Goal: Task Accomplishment & Management: Manage account settings

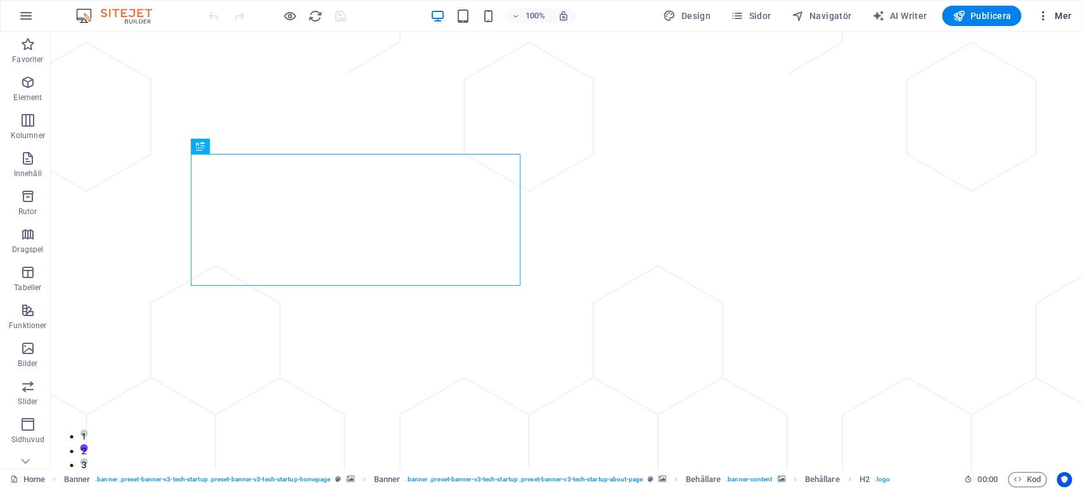
click at [1059, 14] on span "Mer" at bounding box center [1054, 16] width 35 height 13
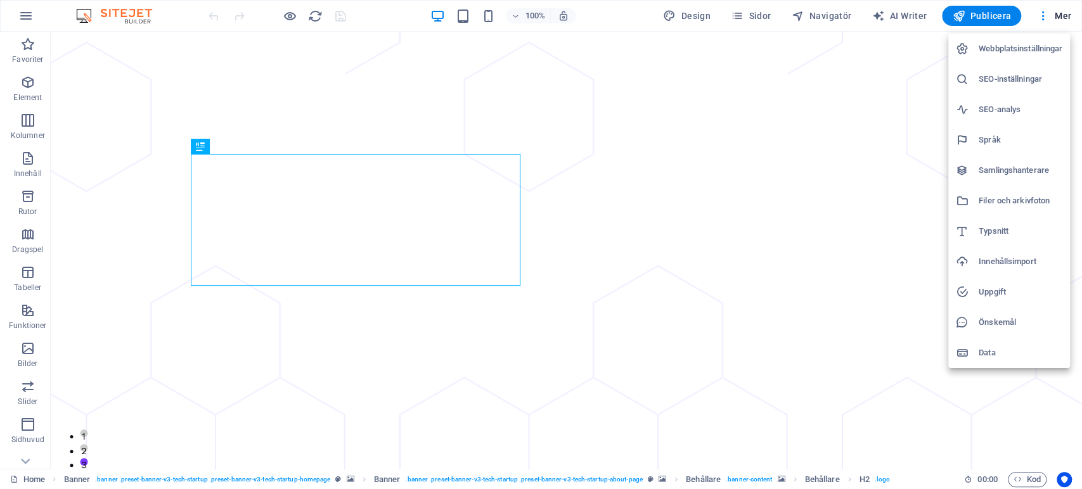
drag, startPoint x: 988, startPoint y: 135, endPoint x: 1014, endPoint y: 137, distance: 26.1
click at [988, 135] on h6 "Språk" at bounding box center [1021, 139] width 84 height 15
select select "36"
select select "149"
select select "34"
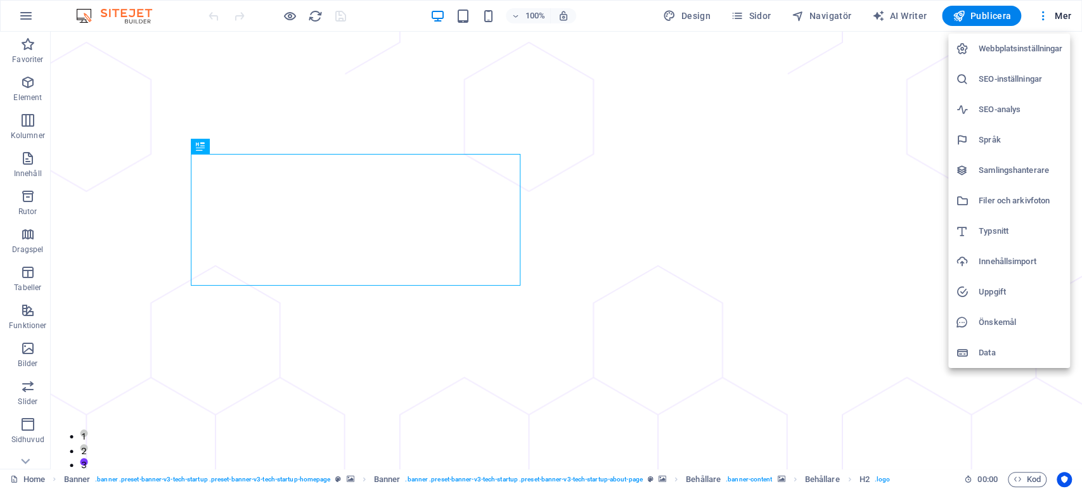
select select "166"
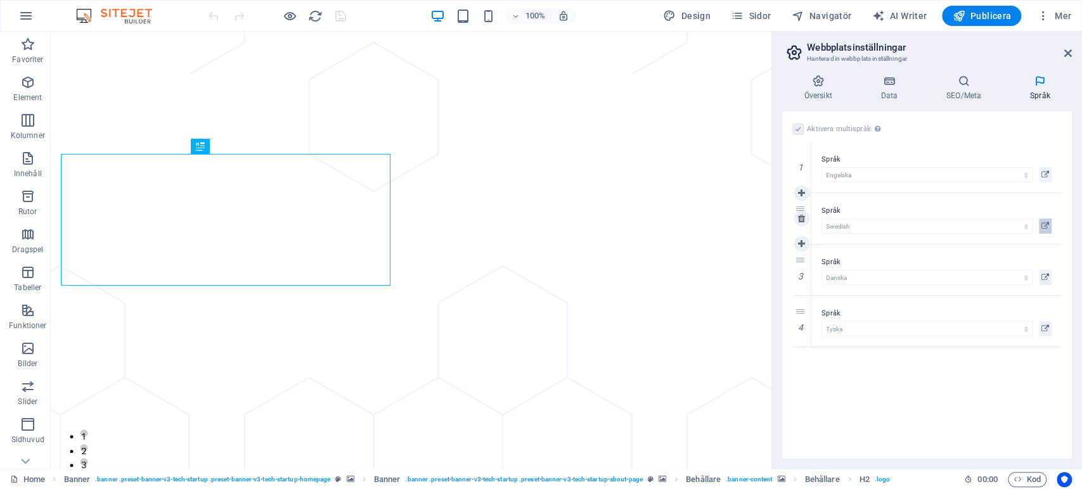
click at [1045, 228] on icon at bounding box center [1046, 226] width 8 height 15
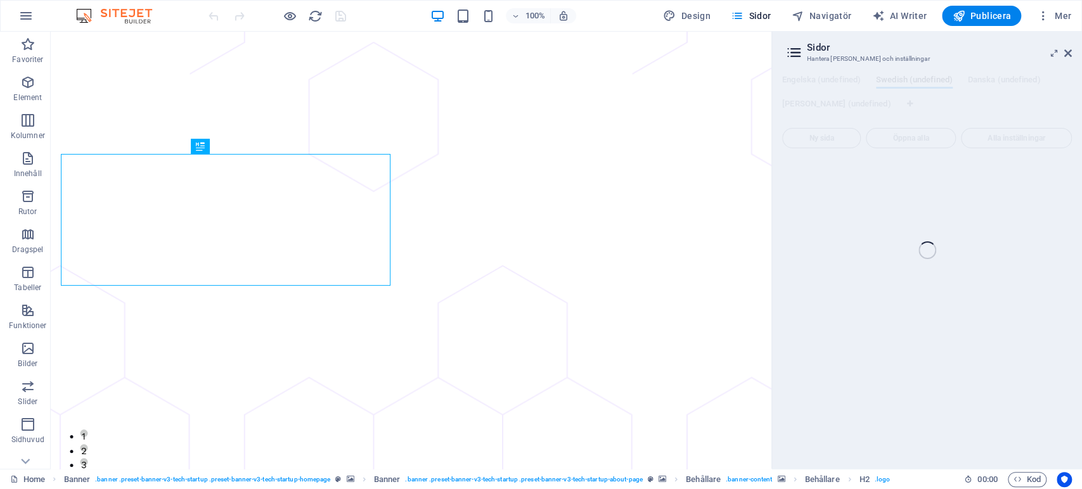
click at [1065, 55] on div "Home (en) Favoriter Element Kolumner Innehåll Rutor Dragspel Tabeller Funktione…" at bounding box center [541, 250] width 1082 height 437
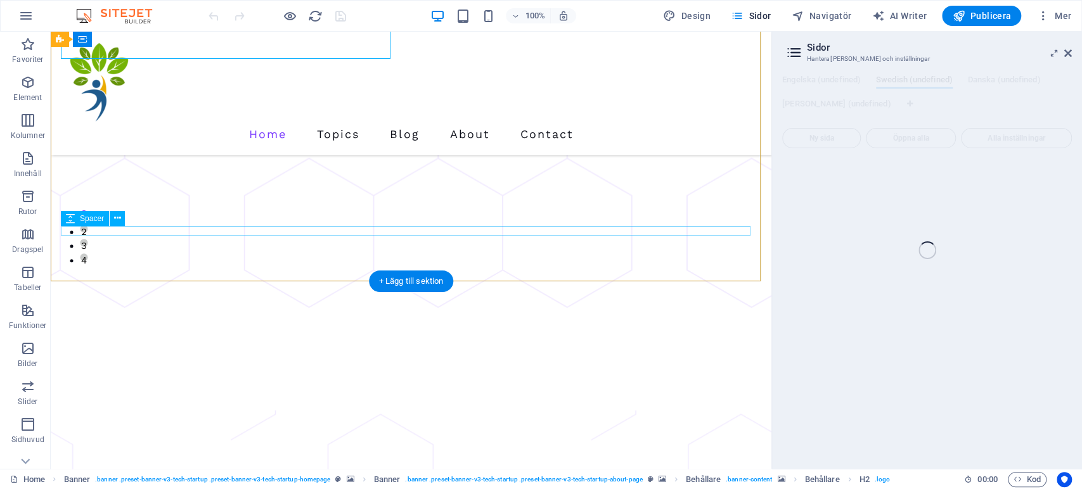
scroll to position [211, 0]
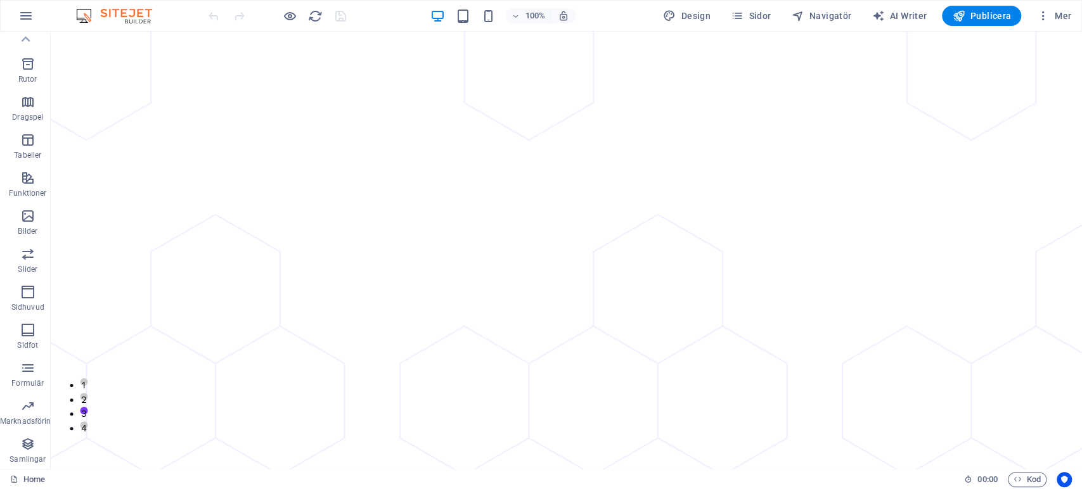
scroll to position [70, 0]
click at [761, 10] on span "Sidor" at bounding box center [751, 16] width 40 height 13
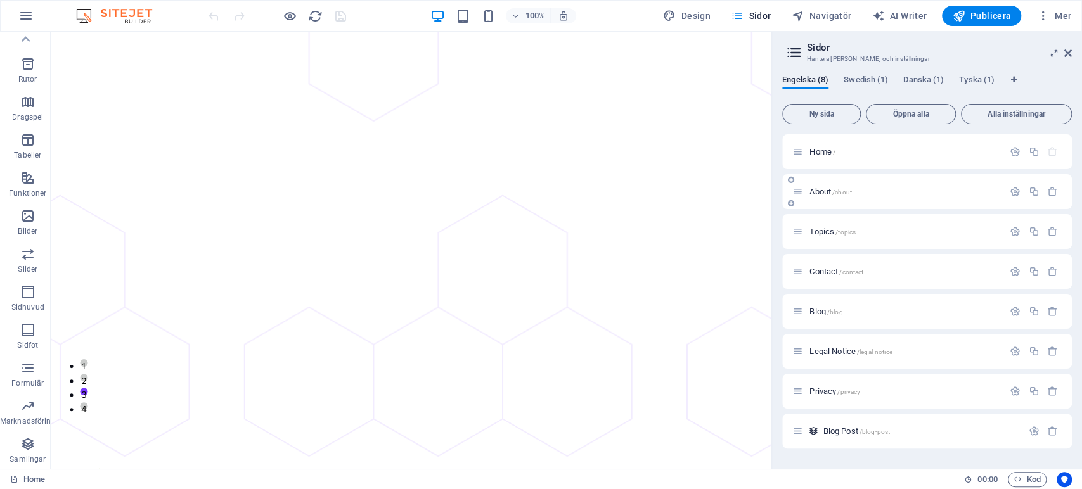
click at [844, 191] on span "/about" at bounding box center [842, 192] width 20 height 7
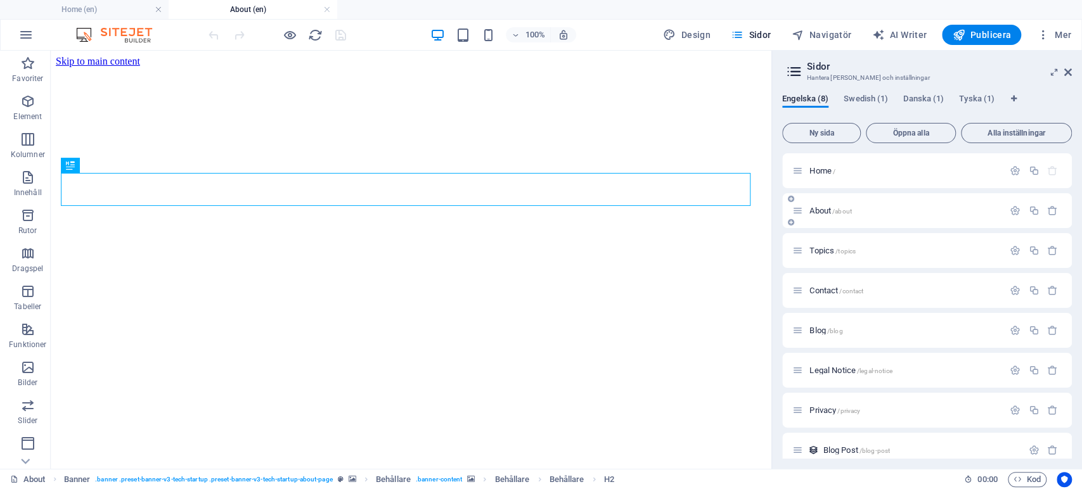
scroll to position [0, 0]
click at [870, 96] on span "Swedish (1)" at bounding box center [866, 100] width 44 height 18
click at [916, 98] on span "Danska (1)" at bounding box center [923, 100] width 41 height 18
click at [967, 95] on span "Tyska (1)" at bounding box center [977, 100] width 36 height 18
drag, startPoint x: 1038, startPoint y: 210, endPoint x: 1066, endPoint y: 232, distance: 35.6
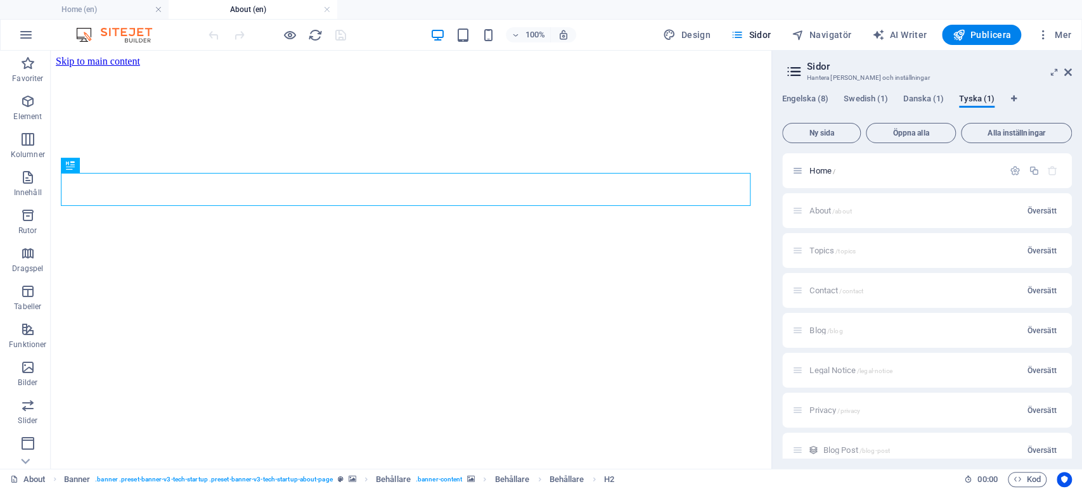
click at [1038, 210] on span "Översätt" at bounding box center [1042, 211] width 30 height 10
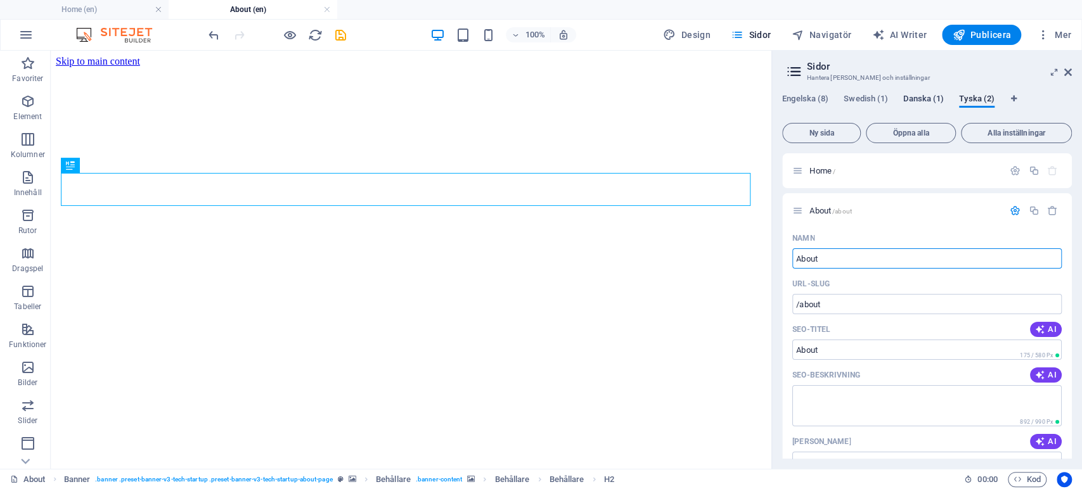
click at [919, 93] on span "Danska (1)" at bounding box center [923, 100] width 41 height 18
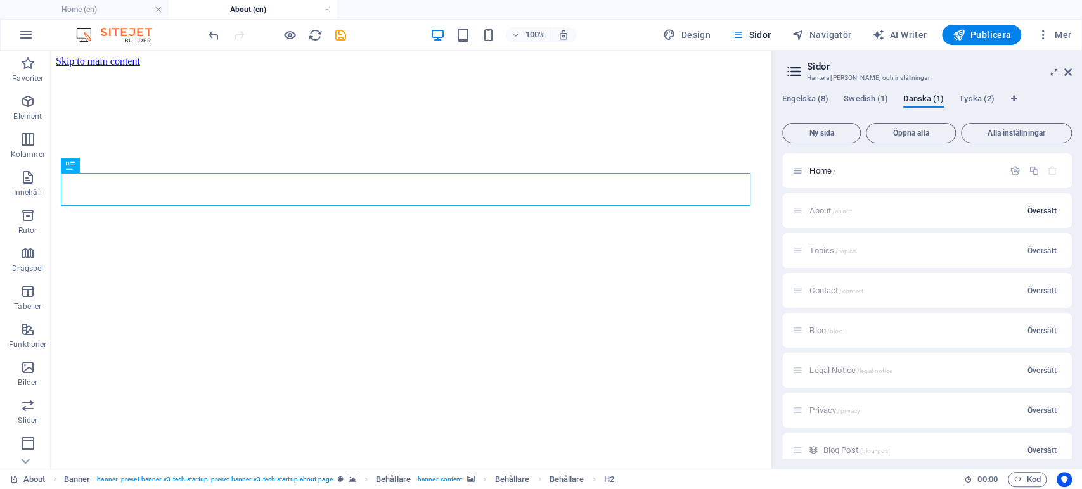
click at [1031, 207] on span "Översätt" at bounding box center [1042, 211] width 30 height 10
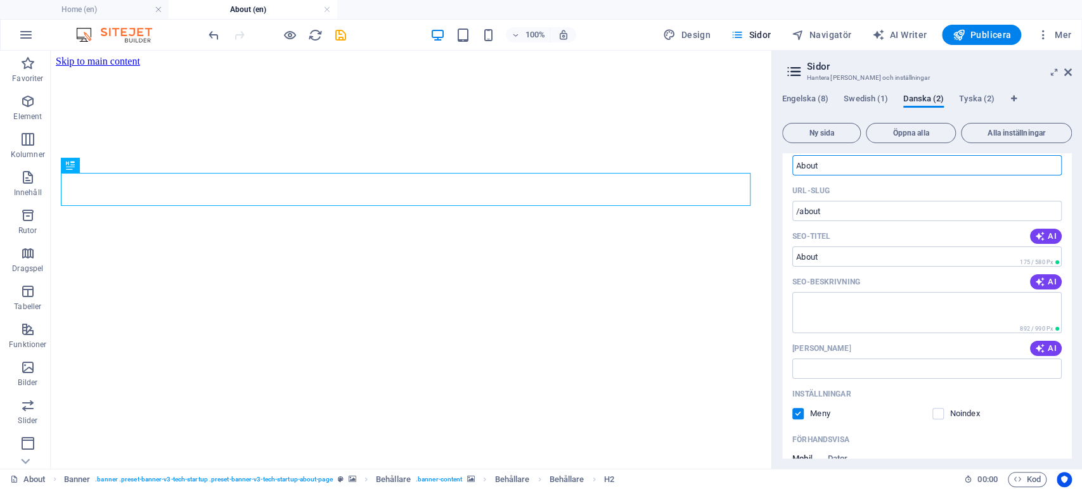
scroll to position [70, 0]
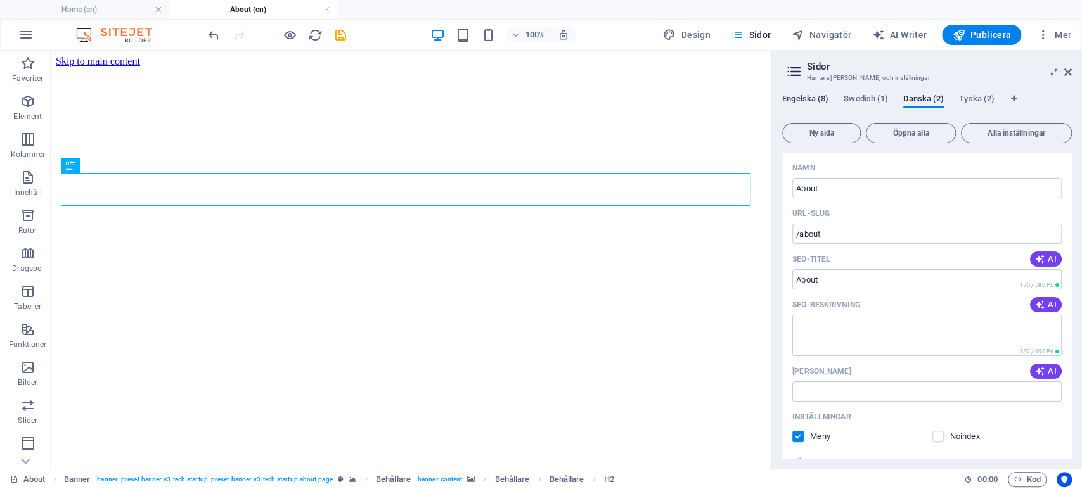
click at [799, 95] on span "Engelska (8)" at bounding box center [805, 100] width 46 height 18
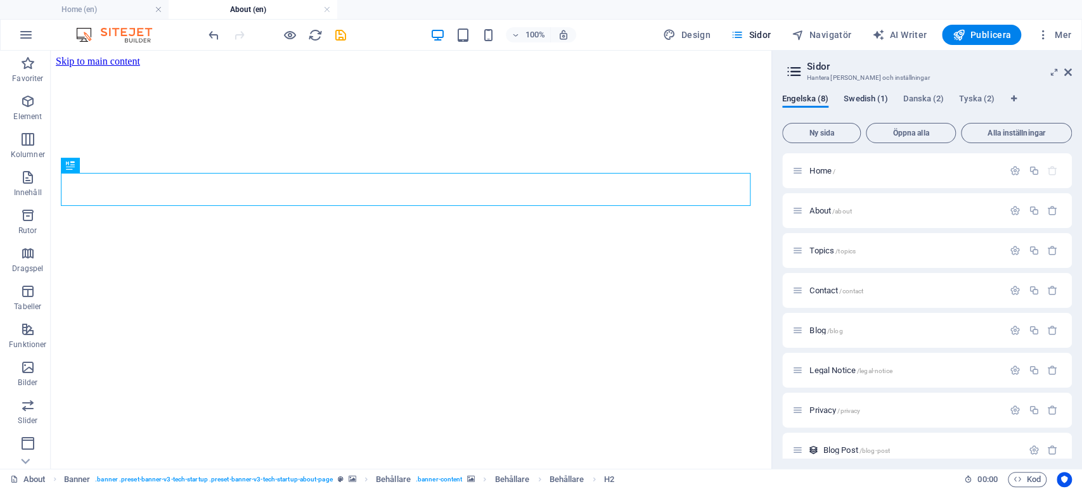
click at [865, 96] on span "Swedish (1)" at bounding box center [866, 100] width 44 height 18
click at [1040, 209] on span "Översätt" at bounding box center [1042, 211] width 30 height 10
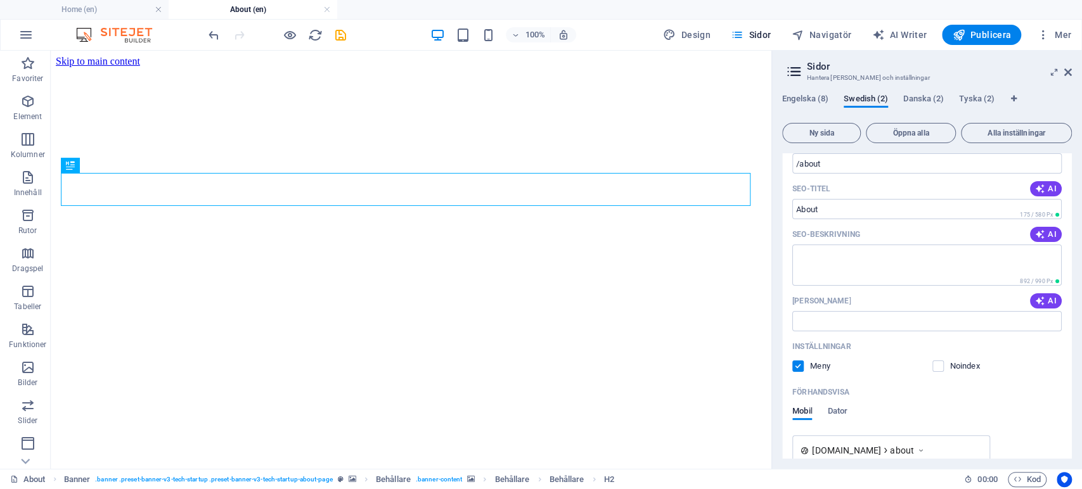
scroll to position [0, 0]
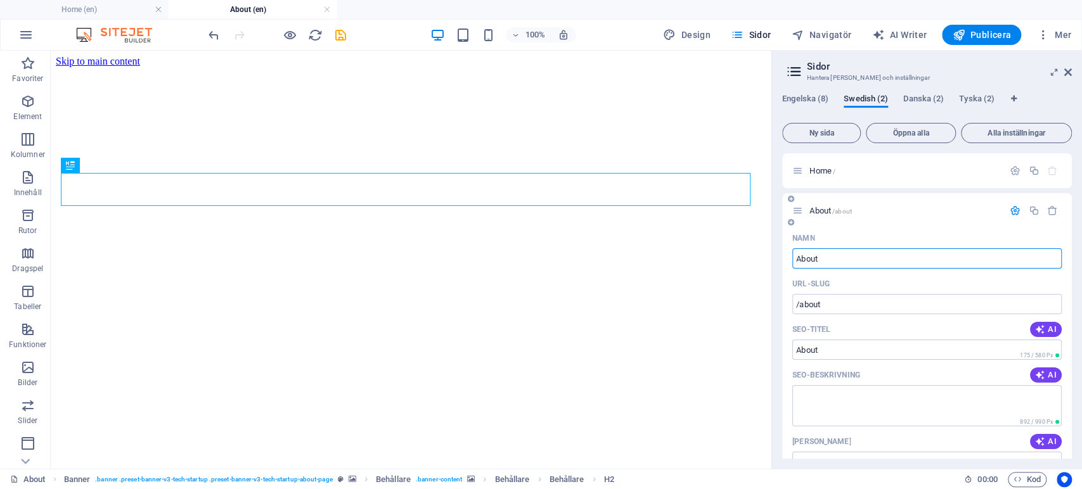
click at [803, 261] on input "About" at bounding box center [926, 259] width 269 height 20
type input "Om"
type input "/om"
type input "Om oss"
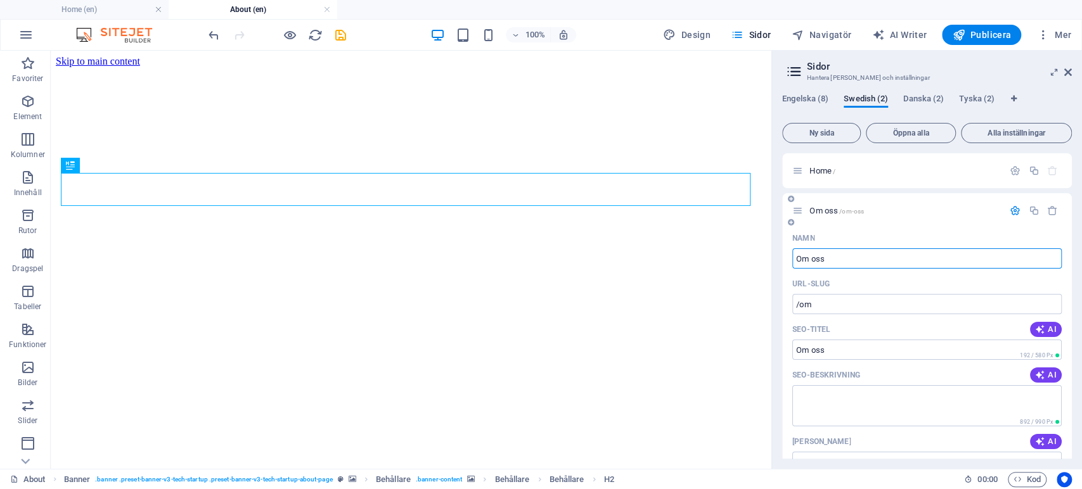
type input "/om-oss"
type input "Om oss"
click at [929, 100] on span "Danska (2)" at bounding box center [923, 100] width 41 height 18
click at [865, 258] on input "About" at bounding box center [926, 259] width 269 height 20
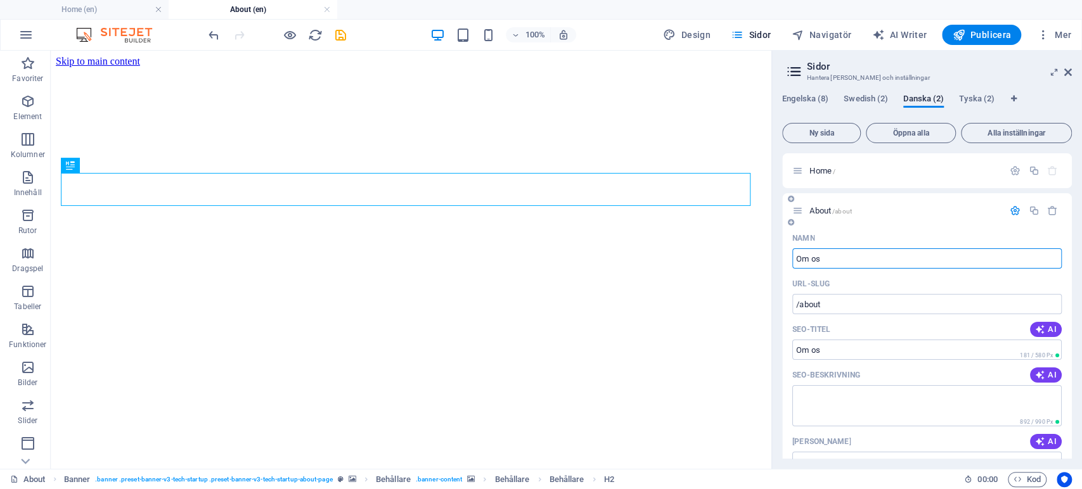
type input "Om os"
type input "/om-os"
type input "Om os"
click at [935, 219] on div "Om os /om-os" at bounding box center [927, 210] width 290 height 35
click at [868, 94] on span "Swedish (2)" at bounding box center [866, 100] width 44 height 18
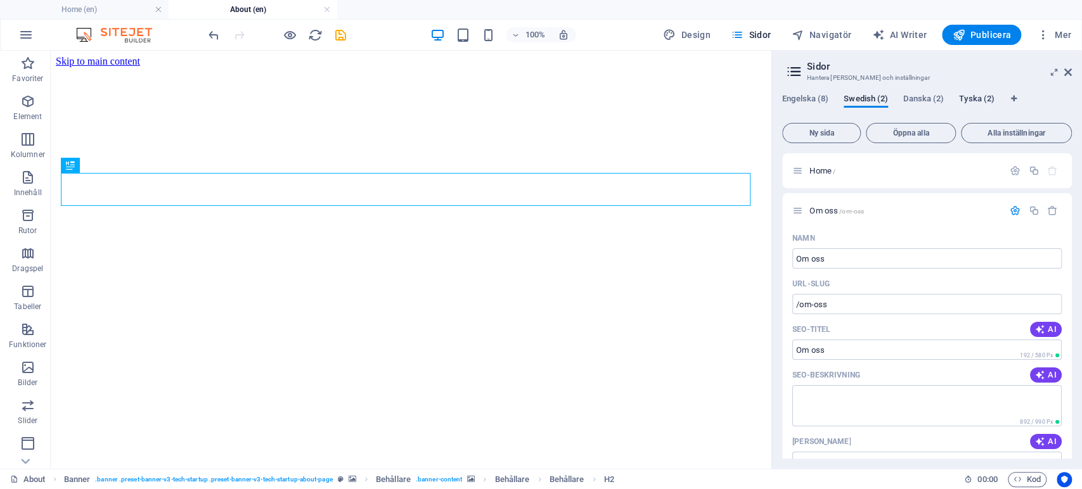
click at [993, 98] on span "Tyska (2)" at bounding box center [977, 100] width 36 height 18
click at [807, 262] on input "About" at bounding box center [926, 259] width 269 height 20
type input "Info"
type input "/info"
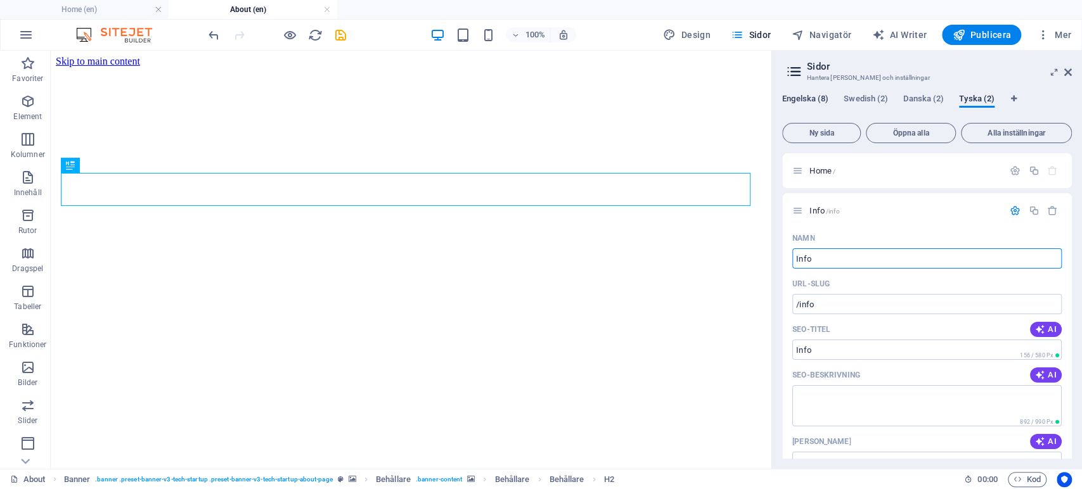
type input "Info"
click at [787, 95] on span "Engelska (8)" at bounding box center [805, 100] width 46 height 18
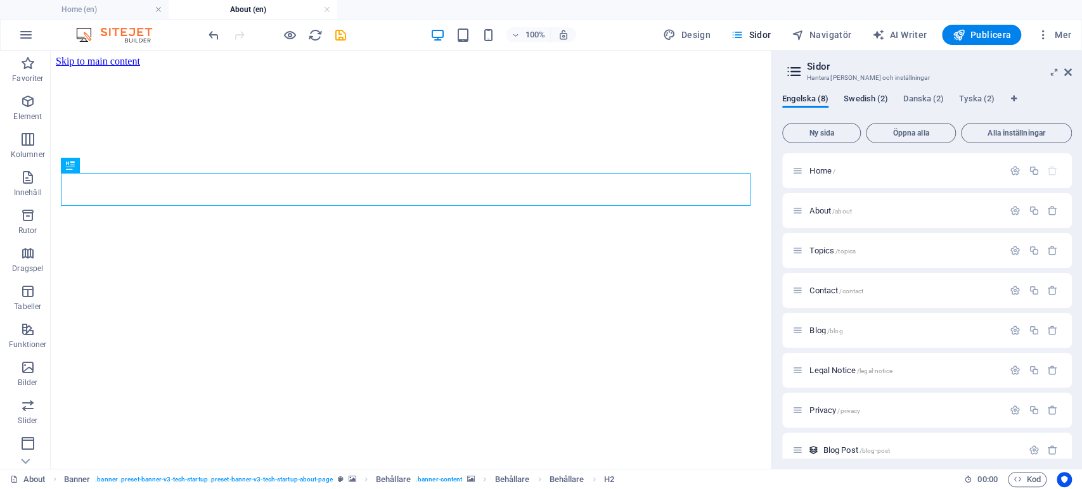
click at [869, 97] on span "Swedish (2)" at bounding box center [866, 100] width 44 height 18
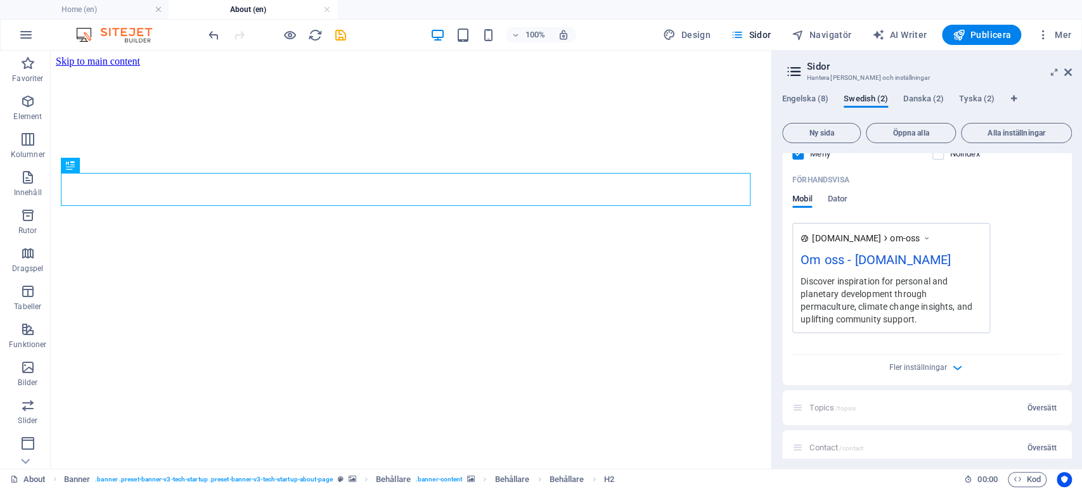
scroll to position [493, 0]
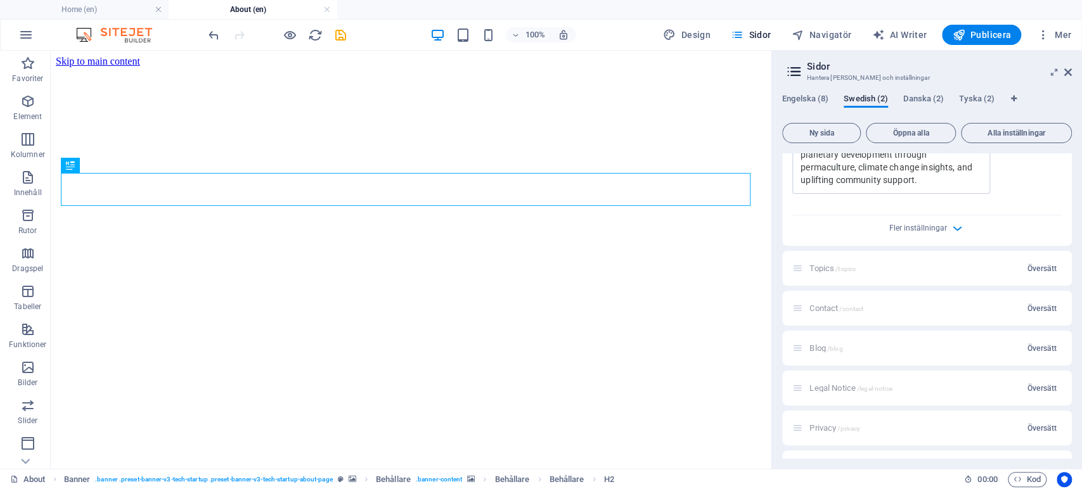
click at [945, 231] on div "Fler inställningar" at bounding box center [926, 226] width 269 height 20
click at [957, 227] on icon "button" at bounding box center [957, 228] width 15 height 15
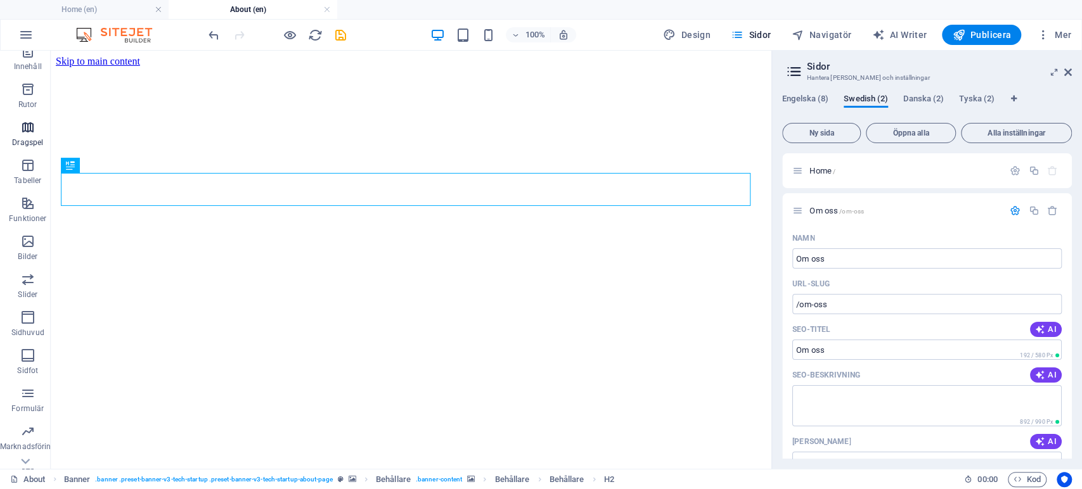
scroll to position [152, 0]
click at [23, 34] on icon "button" at bounding box center [25, 34] width 15 height 15
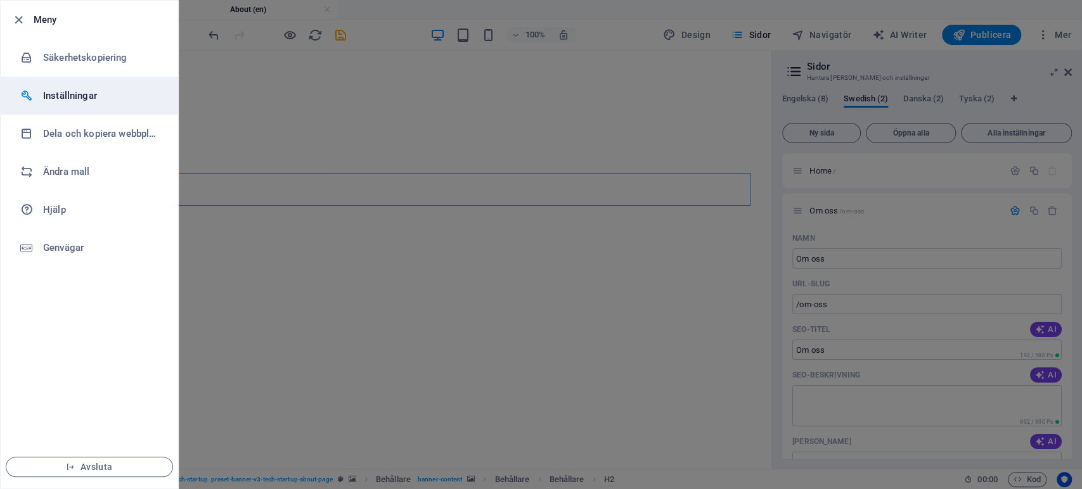
click at [65, 87] on li "Inställningar" at bounding box center [90, 96] width 178 height 38
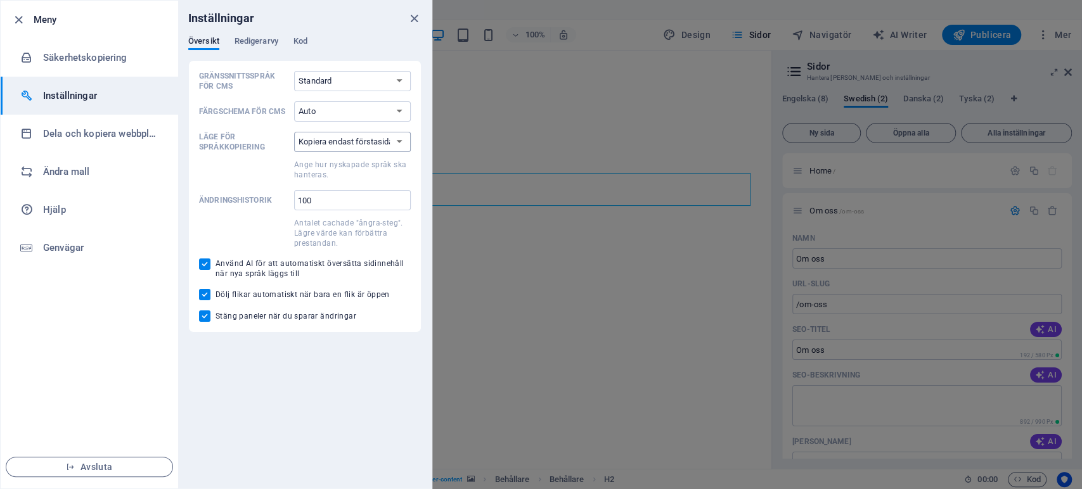
click at [400, 141] on select "Kopiera endast förstasidan Kopiera alla sidor" at bounding box center [352, 142] width 117 height 20
select select "all"
click at [294, 132] on select "Kopiera endast förstasidan Kopiera alla sidor" at bounding box center [352, 142] width 117 height 20
click at [417, 19] on icon "close" at bounding box center [414, 18] width 15 height 15
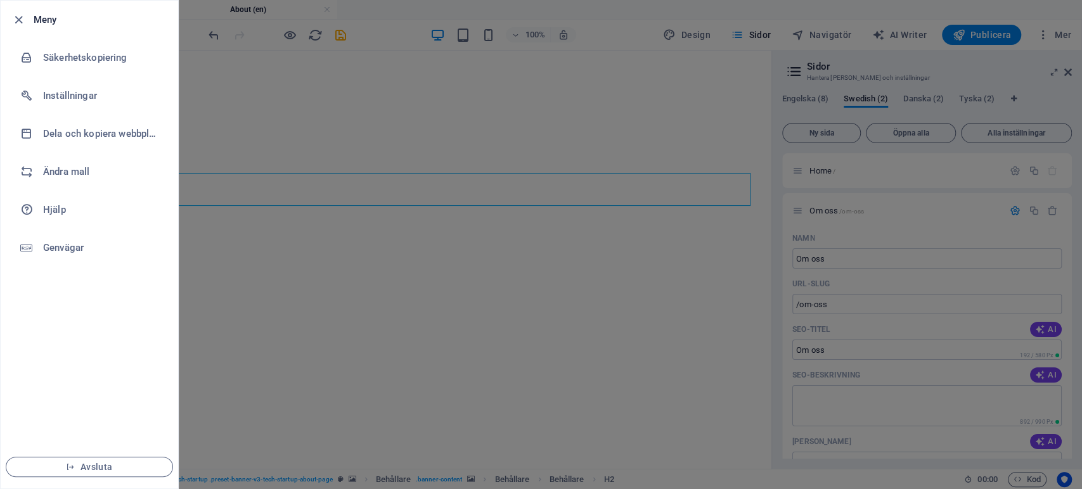
click at [115, 14] on h6 "Meny" at bounding box center [101, 19] width 134 height 15
click at [19, 22] on icon "button" at bounding box center [18, 20] width 15 height 15
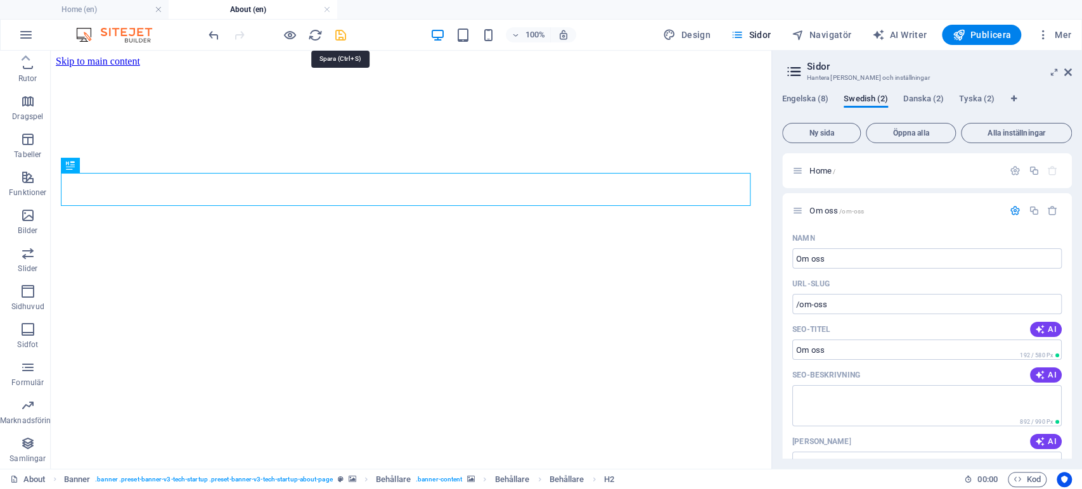
click at [339, 38] on icon "save" at bounding box center [340, 35] width 15 height 15
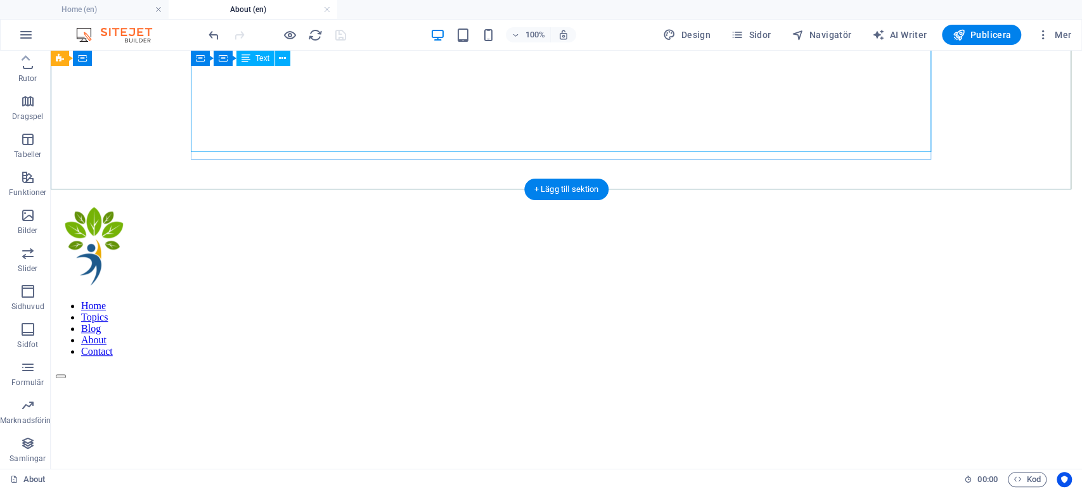
scroll to position [0, 0]
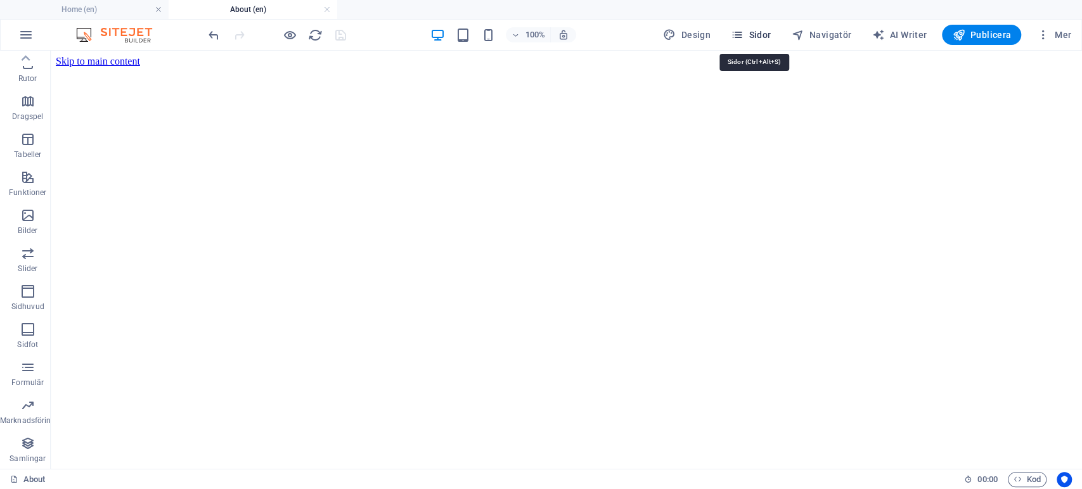
click at [742, 36] on icon "button" at bounding box center [737, 35] width 13 height 13
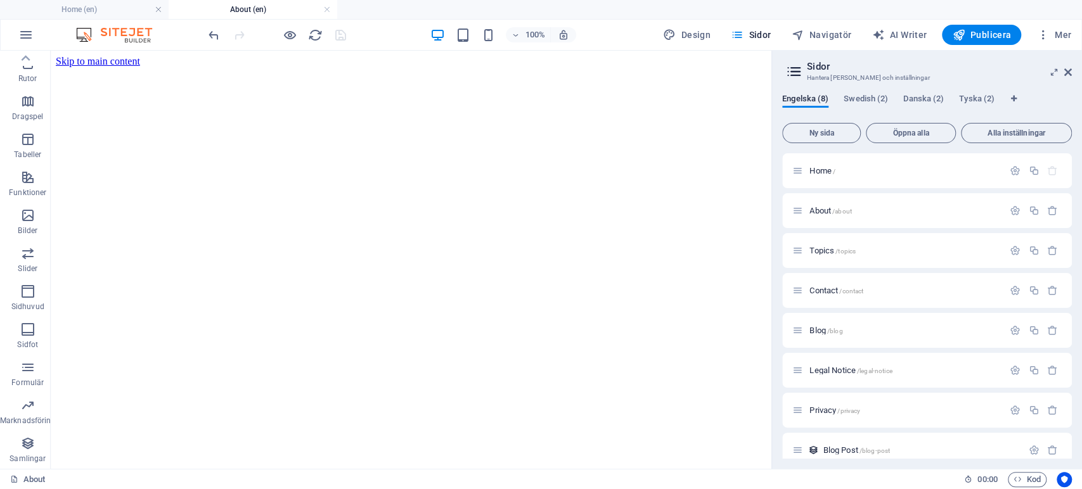
click at [855, 88] on div "Engelska (8) Swedish (2) Danska (2) Tyska (2) Ny sida Öppna alla Alla inställni…" at bounding box center [927, 276] width 310 height 385
click at [858, 96] on span "Swedish (2)" at bounding box center [866, 100] width 44 height 18
click at [928, 100] on span "Danska (2)" at bounding box center [923, 100] width 41 height 18
click at [969, 94] on span "Tyska (2)" at bounding box center [977, 100] width 36 height 18
click at [1045, 246] on span "Översätt" at bounding box center [1042, 251] width 30 height 10
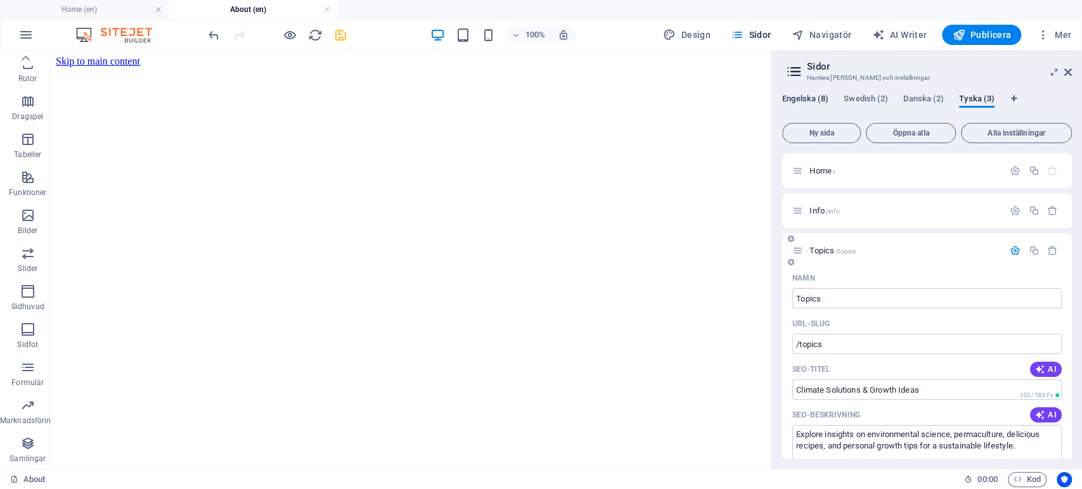
click at [796, 93] on span "Engelska (8)" at bounding box center [805, 100] width 46 height 18
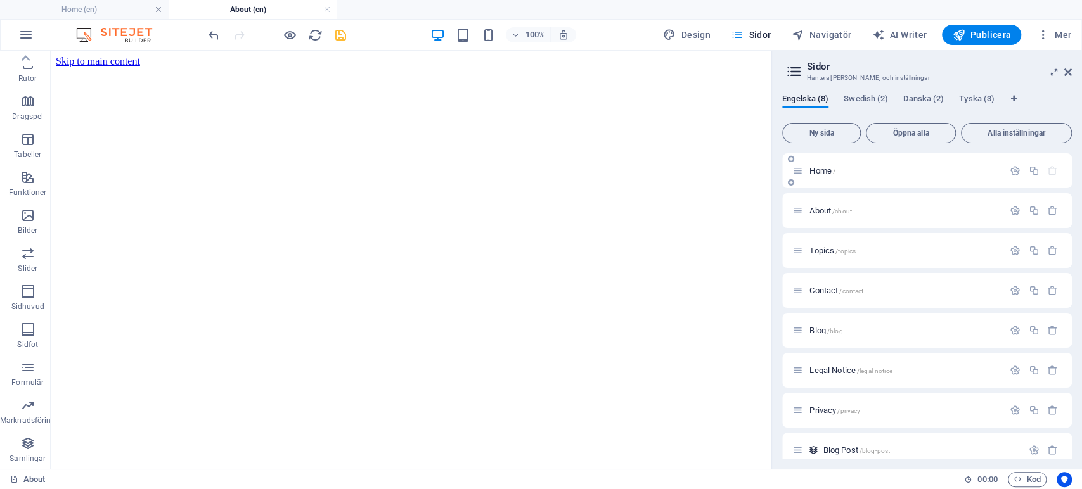
click at [820, 171] on span "Home /" at bounding box center [823, 171] width 26 height 10
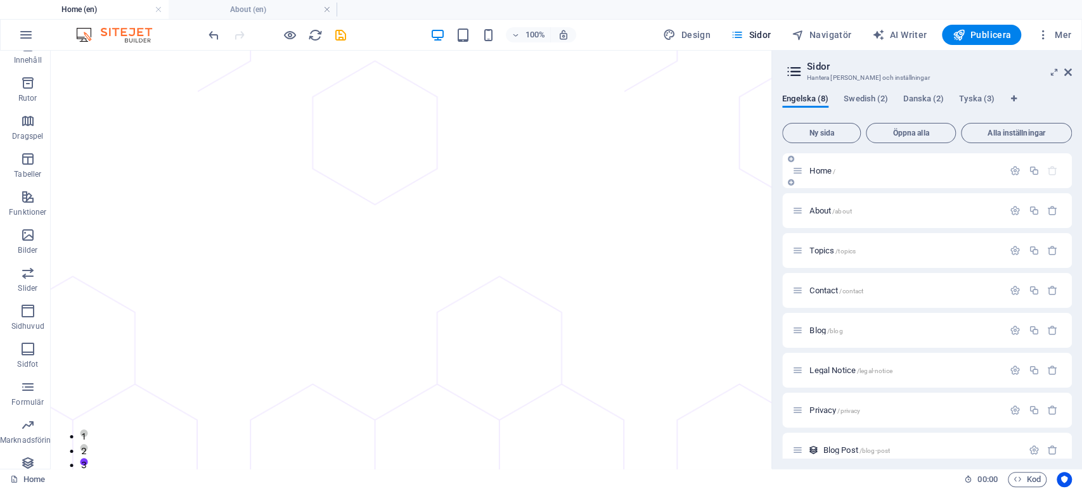
scroll to position [70, 0]
click at [1015, 212] on icon "button" at bounding box center [1015, 210] width 11 height 11
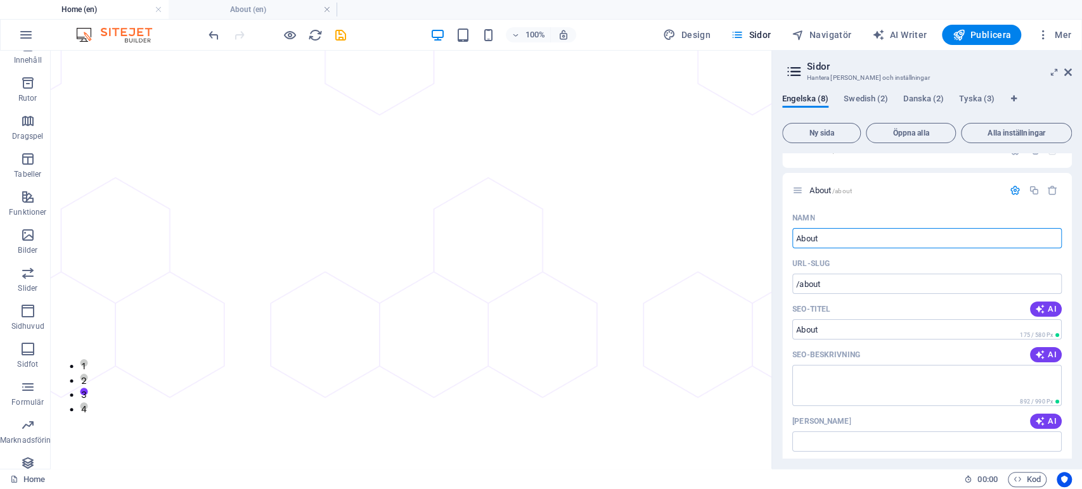
scroll to position [0, 0]
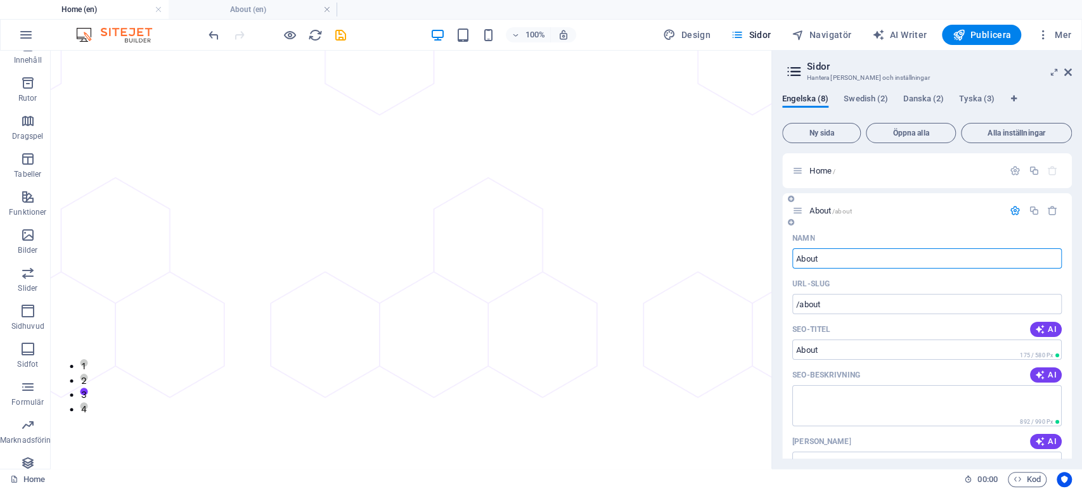
click at [1012, 214] on icon "button" at bounding box center [1015, 210] width 11 height 11
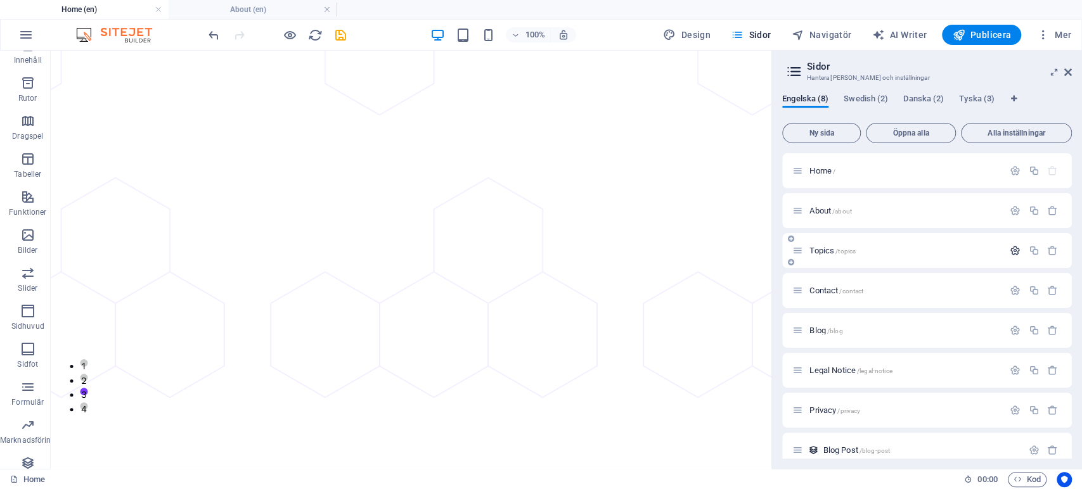
click at [1014, 245] on icon "button" at bounding box center [1015, 250] width 11 height 11
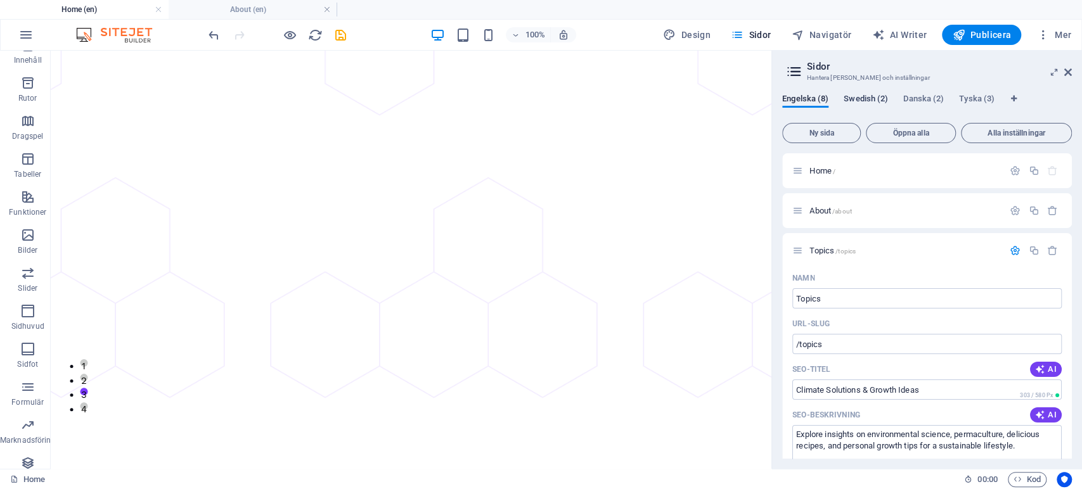
click at [867, 96] on span "Swedish (2)" at bounding box center [866, 100] width 44 height 18
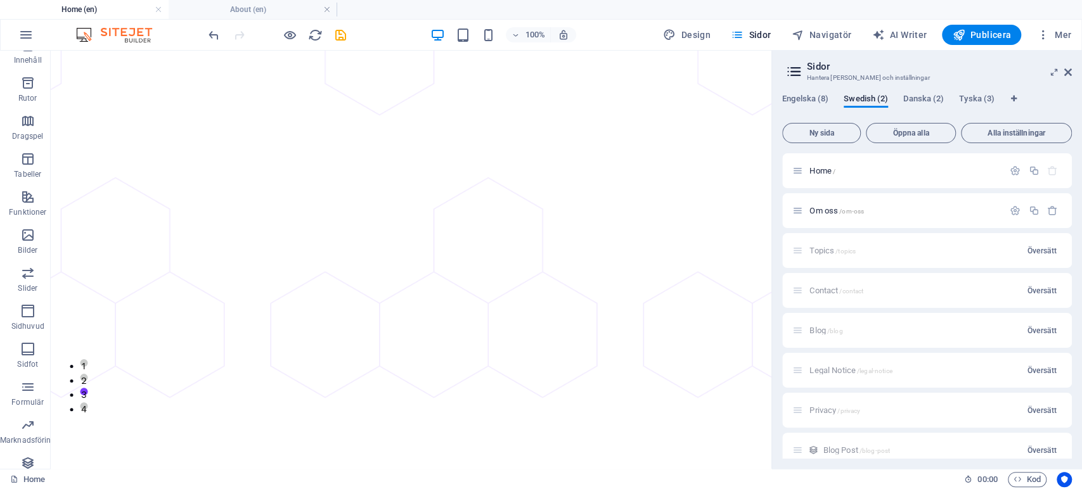
drag, startPoint x: 1047, startPoint y: 251, endPoint x: 1081, endPoint y: 273, distance: 40.5
click at [1047, 251] on span "Översätt" at bounding box center [1042, 251] width 30 height 10
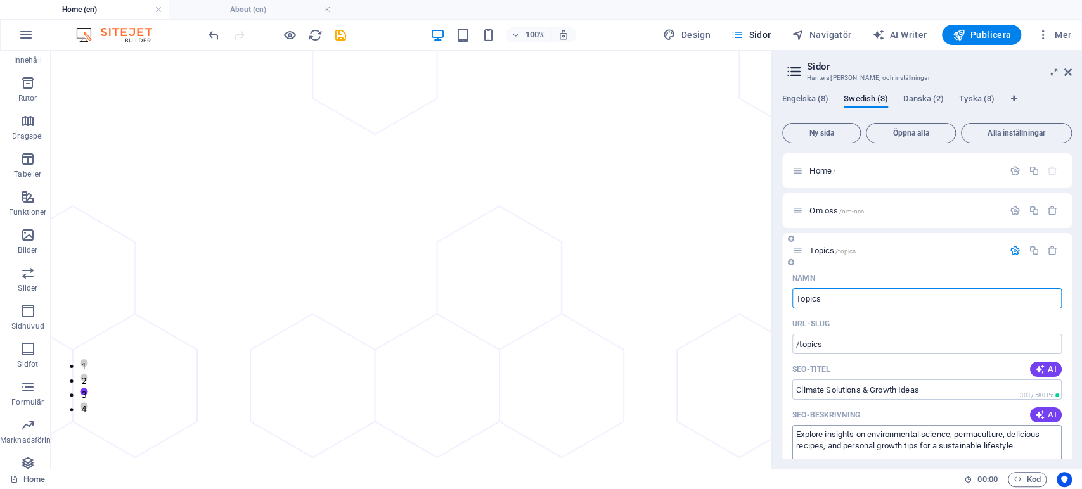
scroll to position [70, 0]
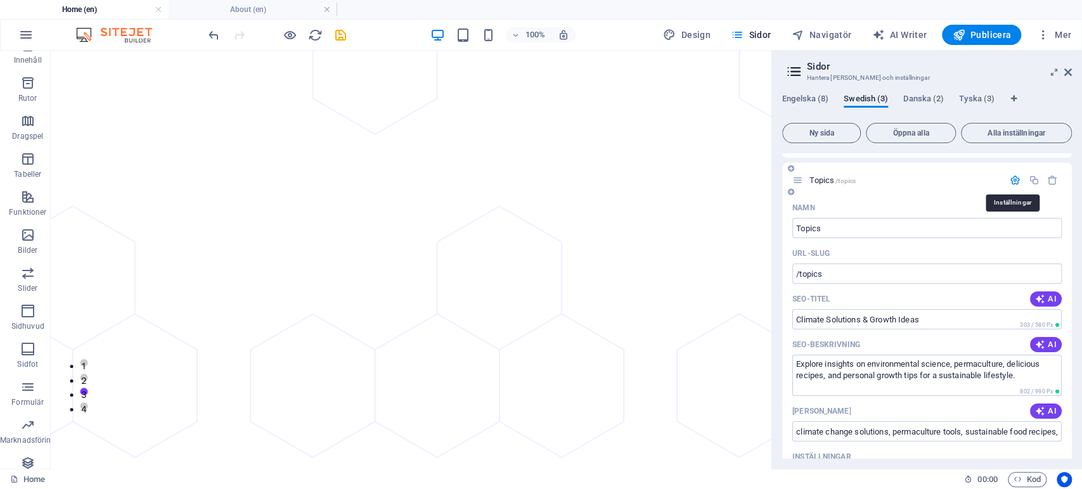
click at [1015, 176] on icon "button" at bounding box center [1015, 180] width 11 height 11
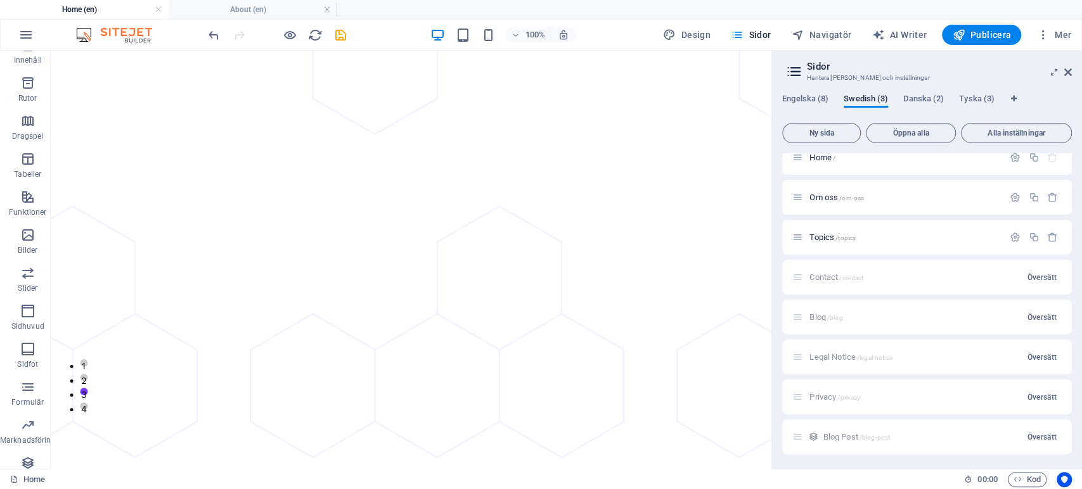
drag, startPoint x: 1043, startPoint y: 276, endPoint x: 1073, endPoint y: 283, distance: 30.5
click at [1043, 276] on span "Översätt" at bounding box center [1042, 278] width 30 height 10
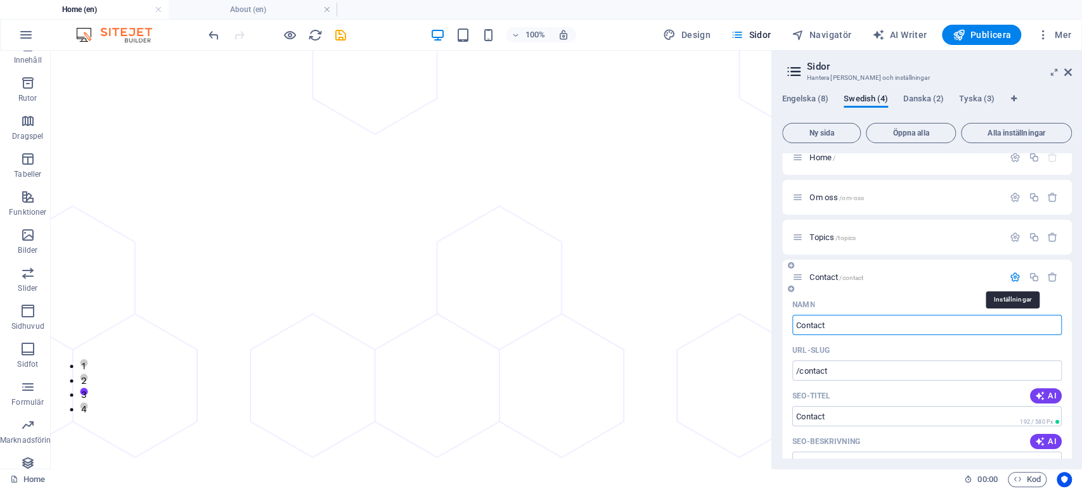
click at [1013, 276] on icon "button" at bounding box center [1015, 277] width 11 height 11
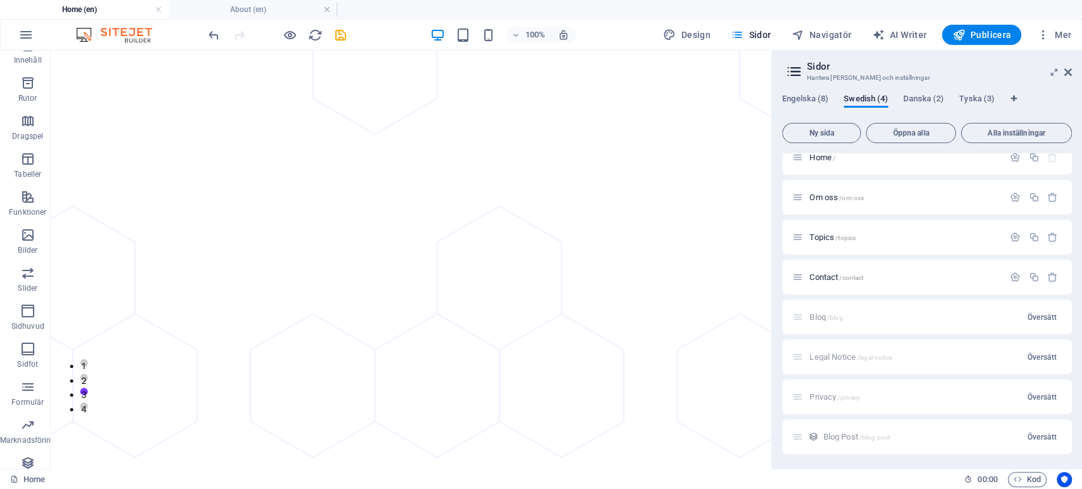
drag, startPoint x: 1033, startPoint y: 320, endPoint x: 1075, endPoint y: 327, distance: 41.8
click at [1033, 320] on span "Översätt" at bounding box center [1042, 318] width 30 height 10
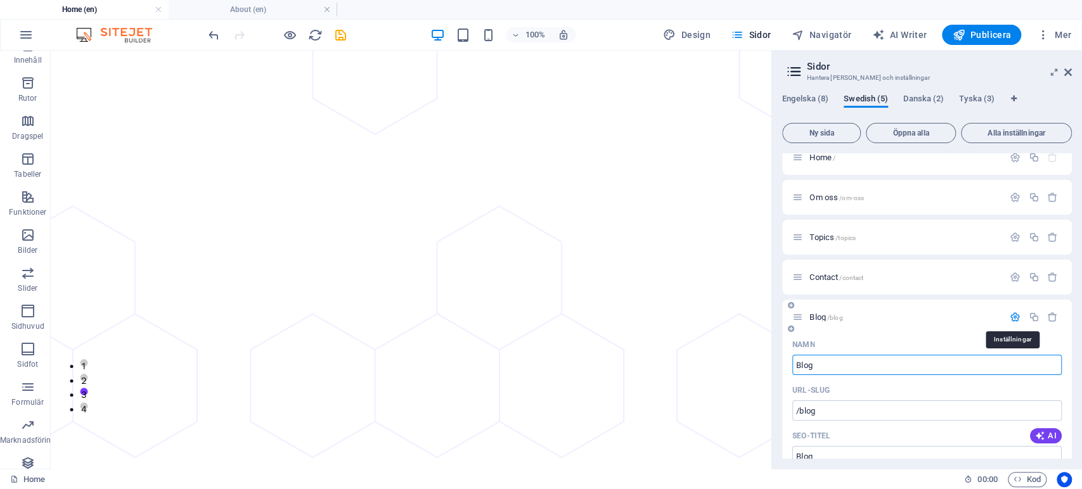
click at [1016, 318] on icon "button" at bounding box center [1015, 317] width 11 height 11
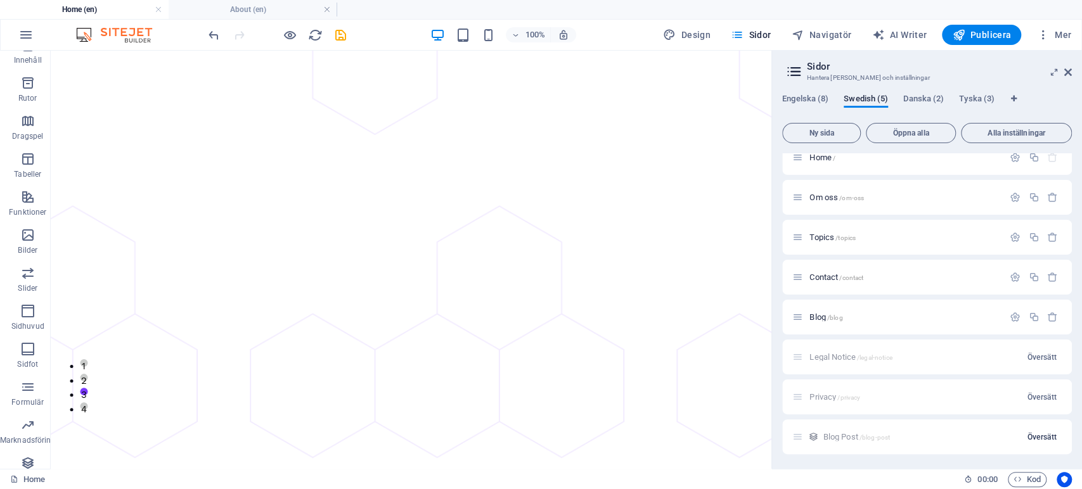
click at [1033, 436] on span "Översätt" at bounding box center [1042, 437] width 30 height 10
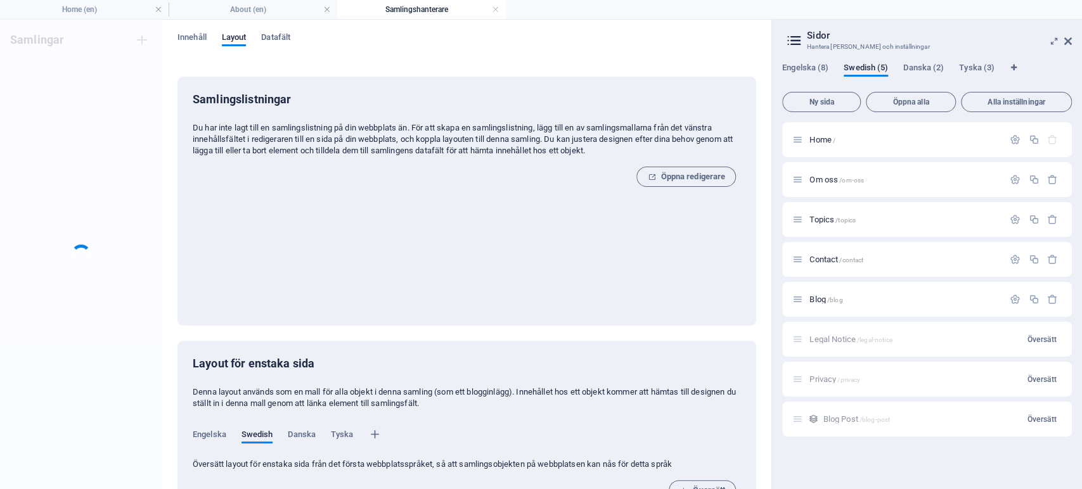
scroll to position [0, 0]
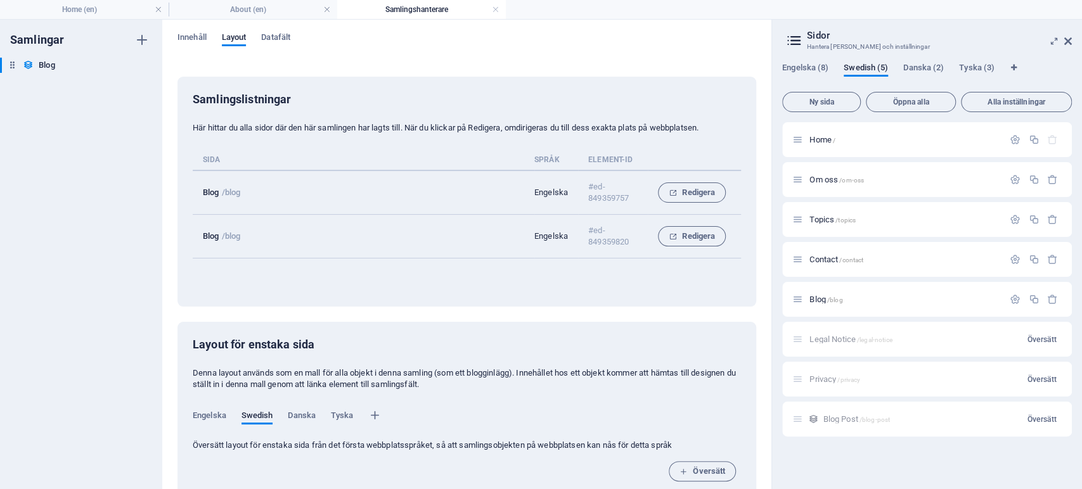
drag, startPoint x: 1043, startPoint y: 413, endPoint x: 1068, endPoint y: 425, distance: 27.2
click at [1043, 415] on span "Översätt" at bounding box center [1042, 420] width 30 height 10
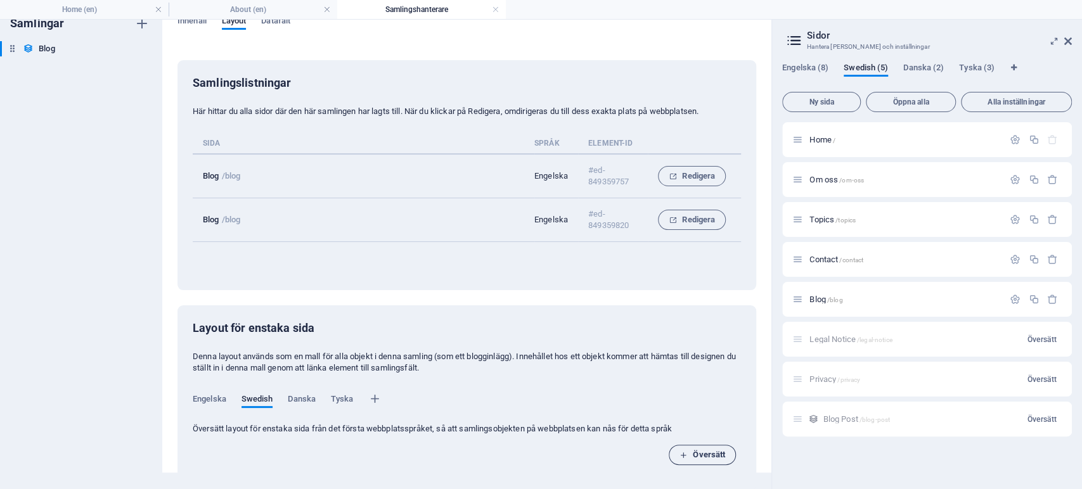
click at [700, 448] on span "Översätt" at bounding box center [703, 455] width 46 height 15
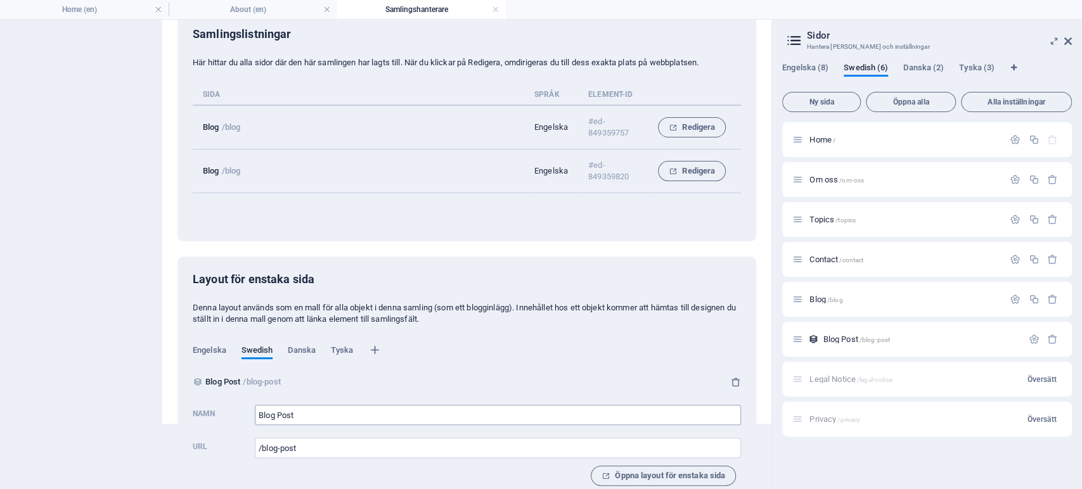
scroll to position [86, 0]
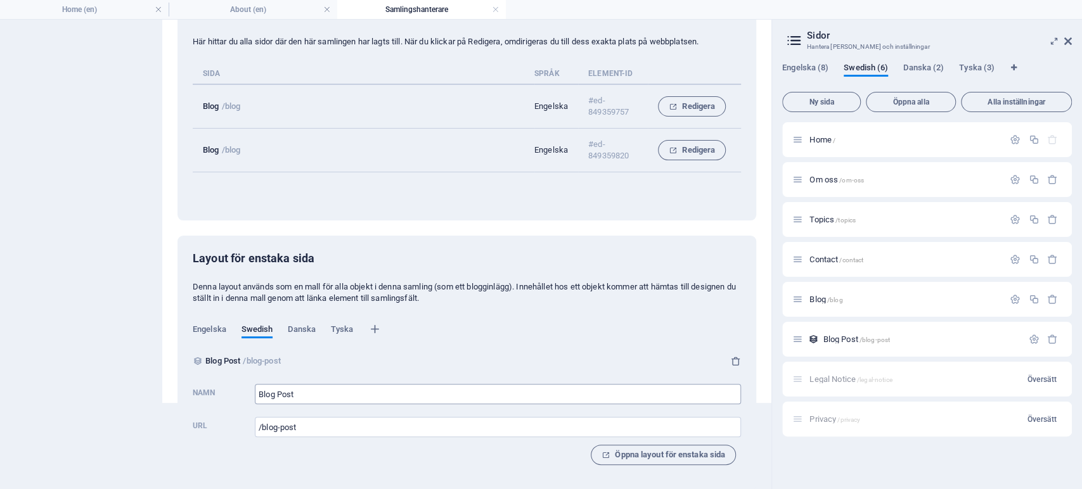
click at [276, 394] on input "Blog Post" at bounding box center [498, 394] width 486 height 20
type input "Blogg Post"
type input "/blogg-post"
click at [287, 389] on input "Blogg Post" at bounding box center [498, 394] width 486 height 20
drag, startPoint x: 287, startPoint y: 389, endPoint x: 297, endPoint y: 392, distance: 9.8
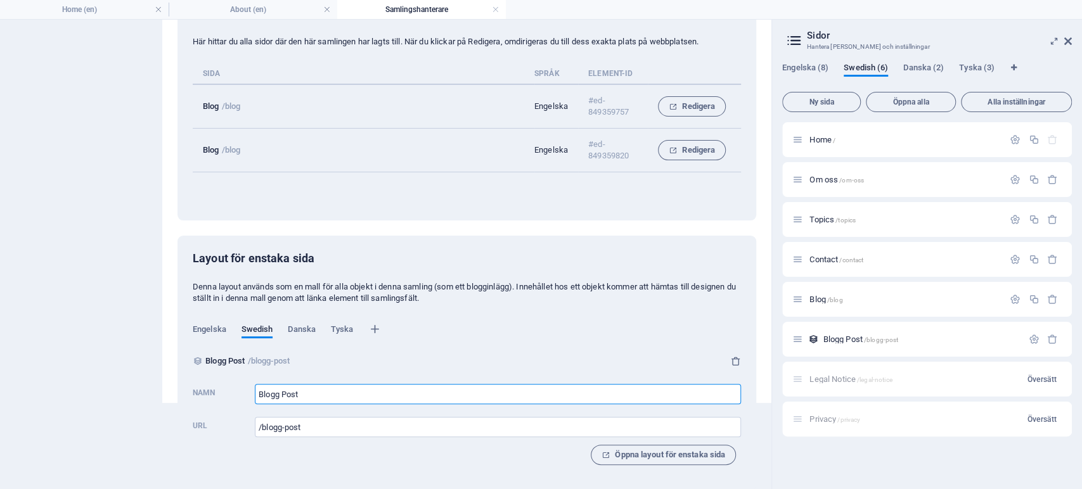
click at [287, 389] on input "Blogg Post" at bounding box center [498, 394] width 486 height 20
type input "Blogg"
type input "/blogg"
type input "Blogg-in"
type input "/blogg-in"
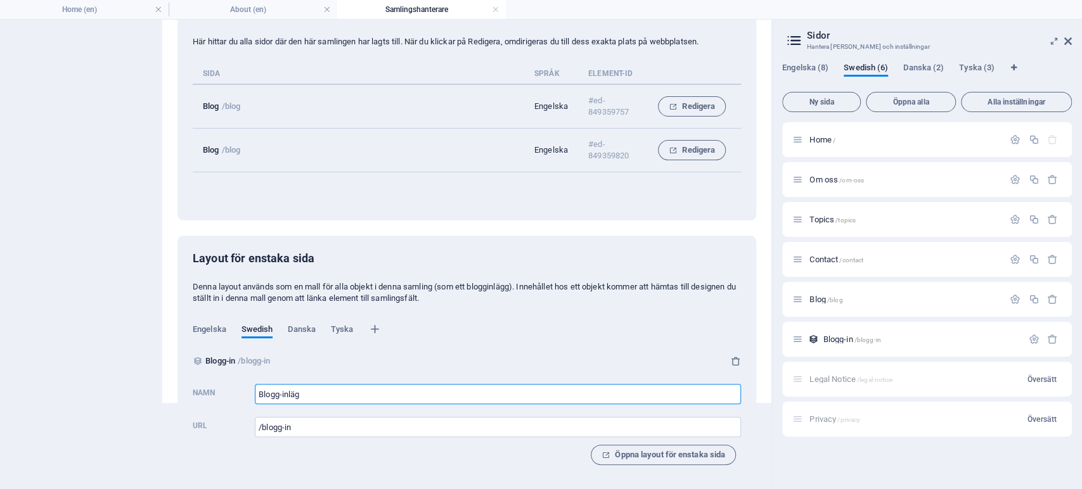
type input "Blogg-inläg"
type input "/blogg-inlaeg"
type input "Blogg-inlägg"
type input "/blogg-inlaegg"
click at [280, 394] on input "Blogg-inlägg" at bounding box center [498, 394] width 486 height 20
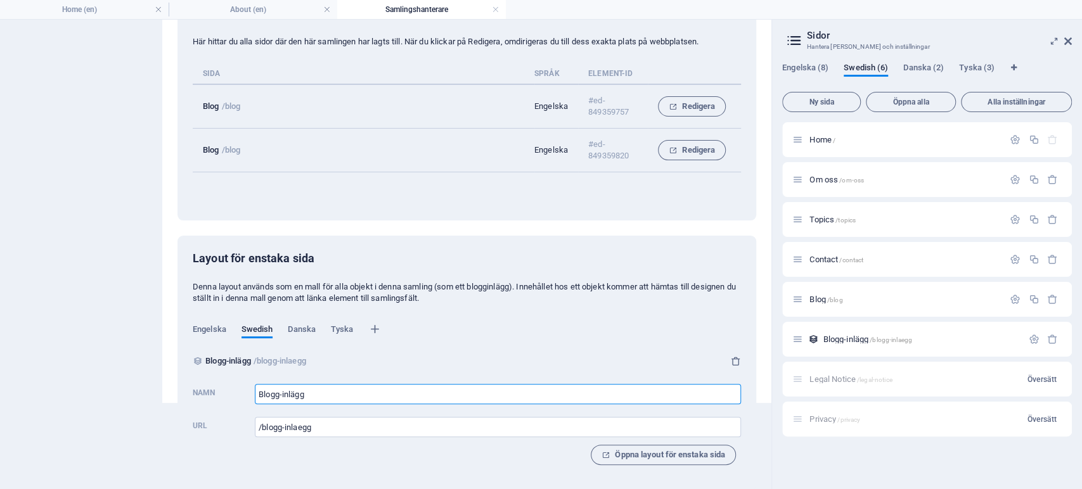
click at [294, 392] on input "Blogg-inlägg" at bounding box center [498, 394] width 486 height 20
type input "Blogg-inlägg"
click at [305, 327] on span "Danska" at bounding box center [302, 331] width 28 height 18
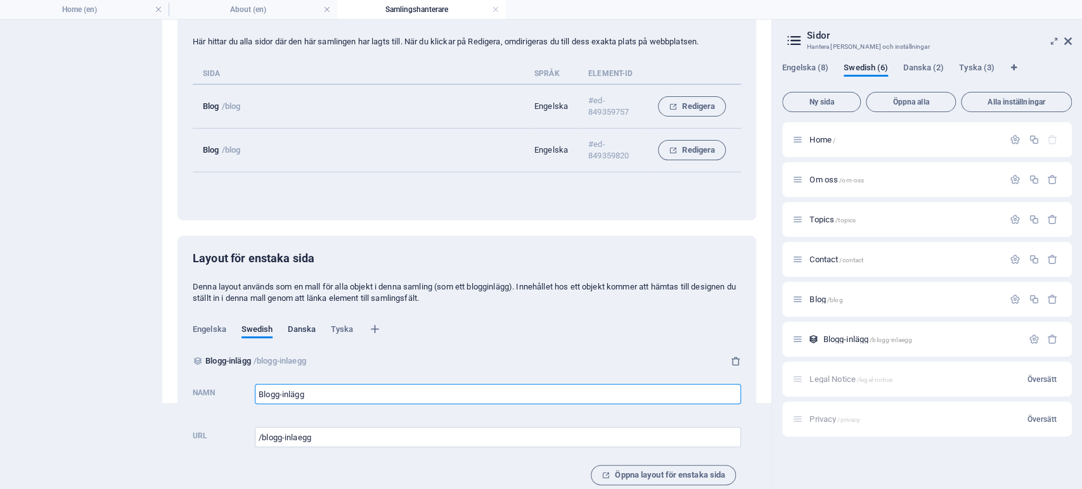
scroll to position [17, 0]
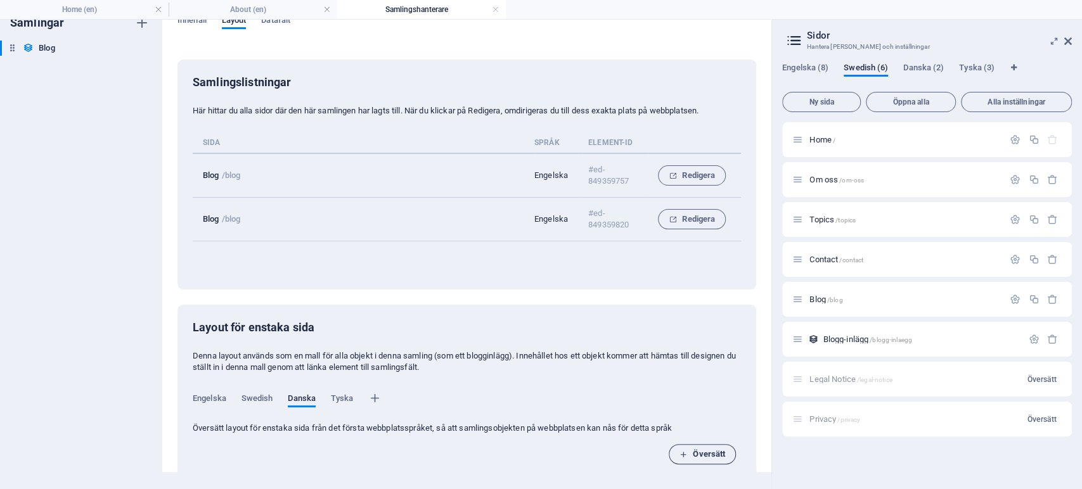
click at [712, 451] on span "Översätt" at bounding box center [703, 454] width 46 height 15
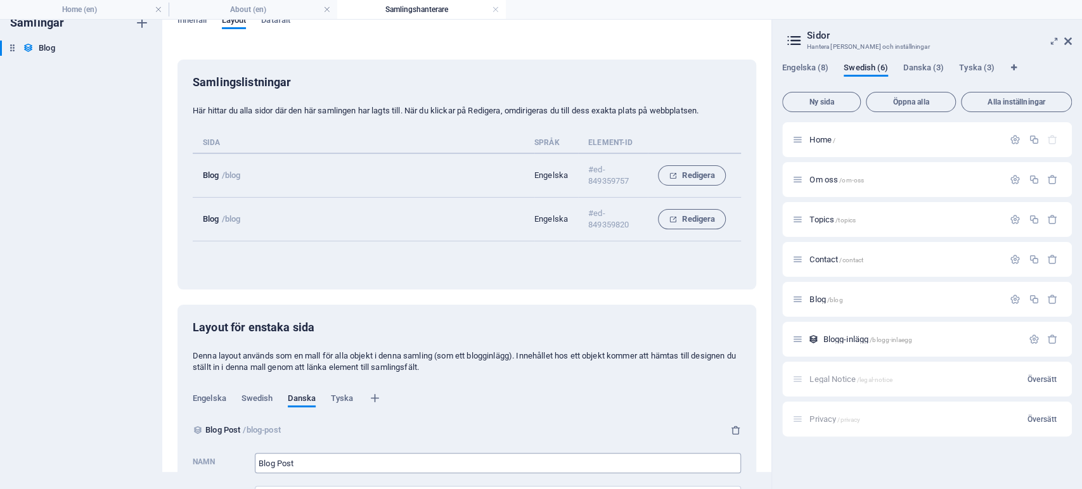
click at [283, 462] on input "Blog Post" at bounding box center [498, 463] width 486 height 20
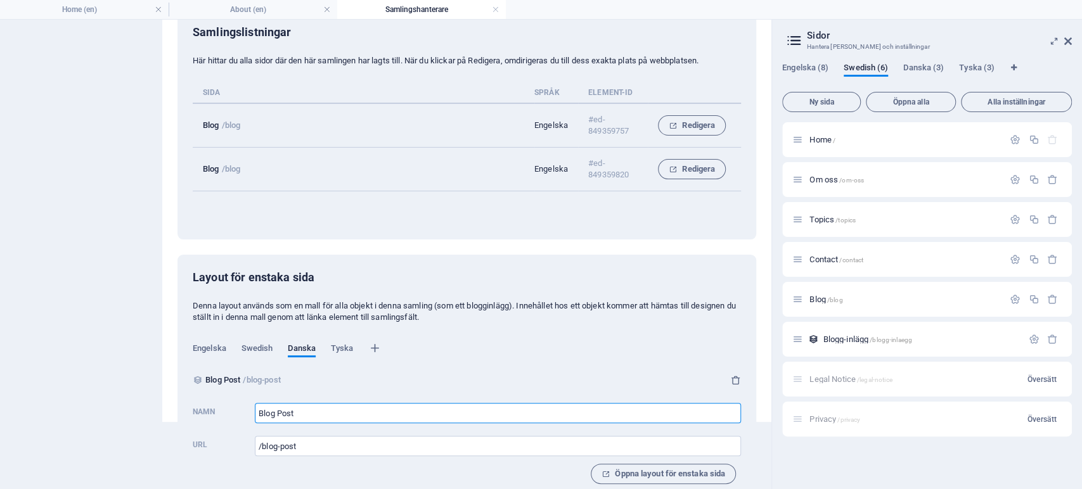
scroll to position [86, 0]
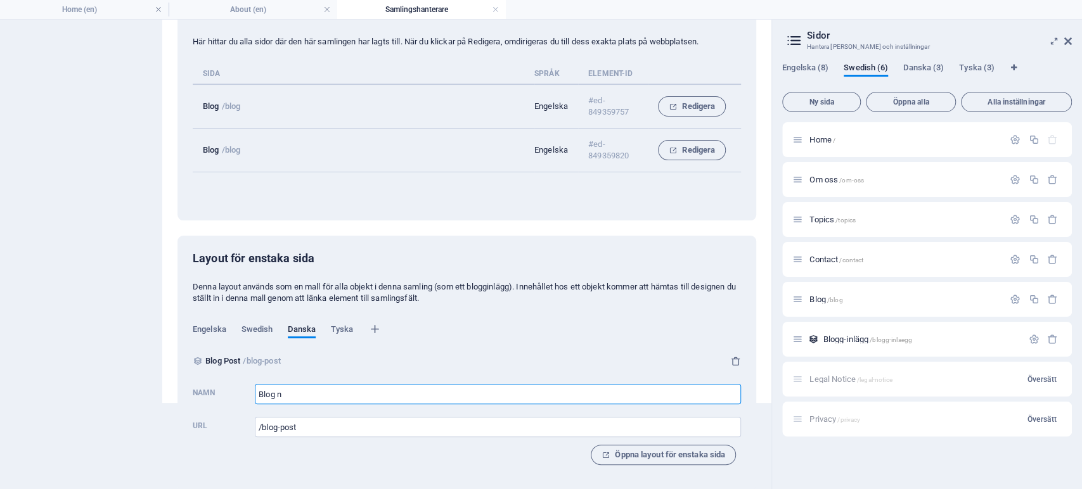
type input "Blog n"
type input "/blog-n"
type input "Blog"
type input "/blog"
type input "Blog in"
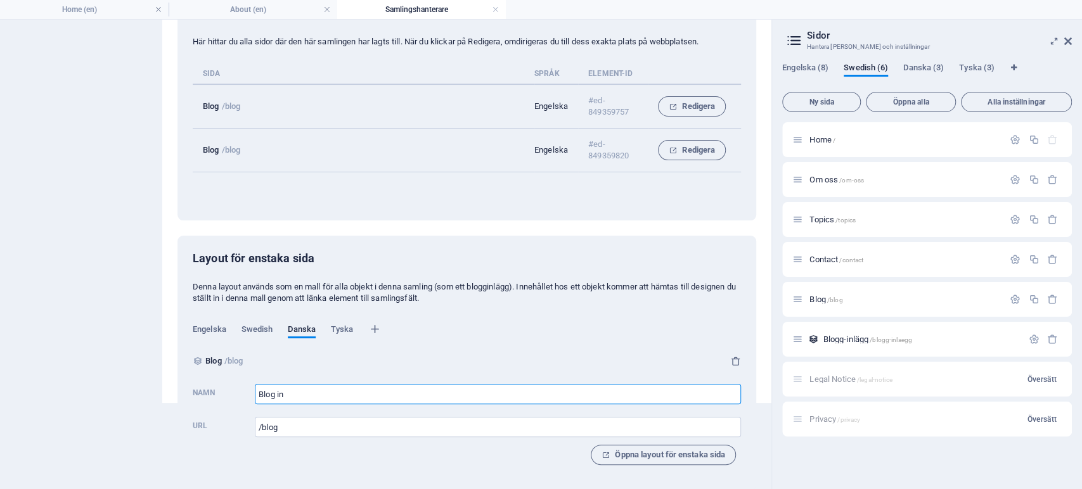
type input "/blog-in"
type input "Blog inl"
type input "/blog-inl"
type input "Blog inlæg"
type input "/blog-inl-g"
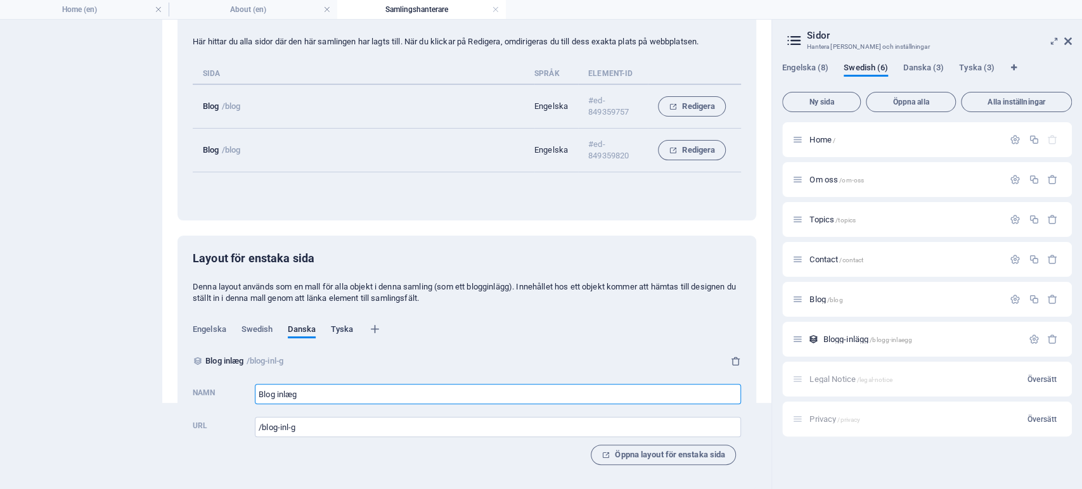
type input "Blog inlæg"
click at [337, 323] on span "Tyska" at bounding box center [342, 331] width 22 height 18
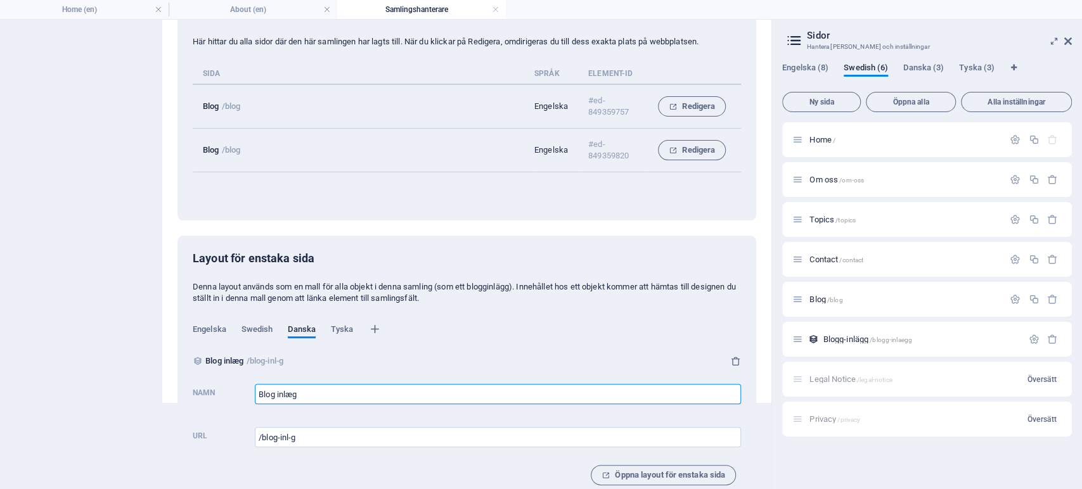
scroll to position [17, 0]
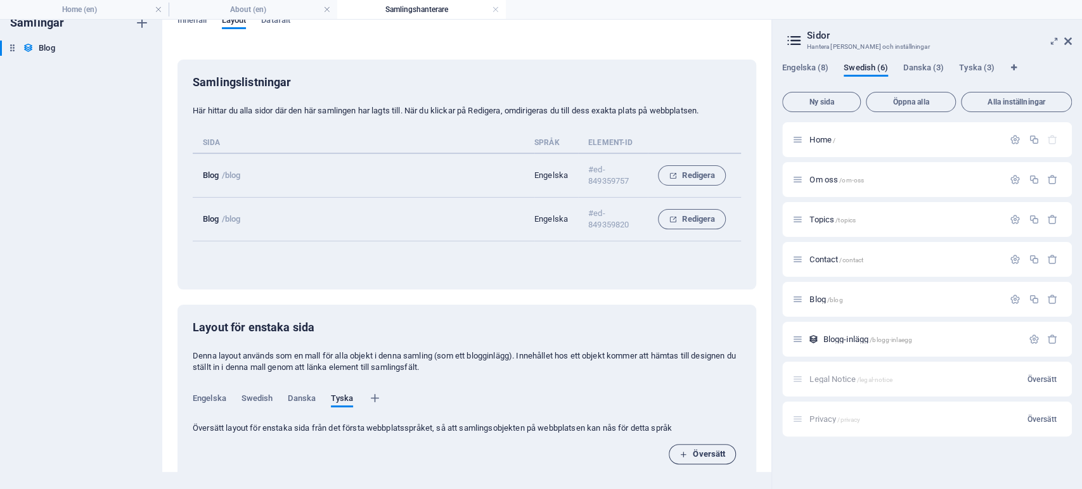
click at [695, 450] on span "Översätt" at bounding box center [703, 454] width 46 height 15
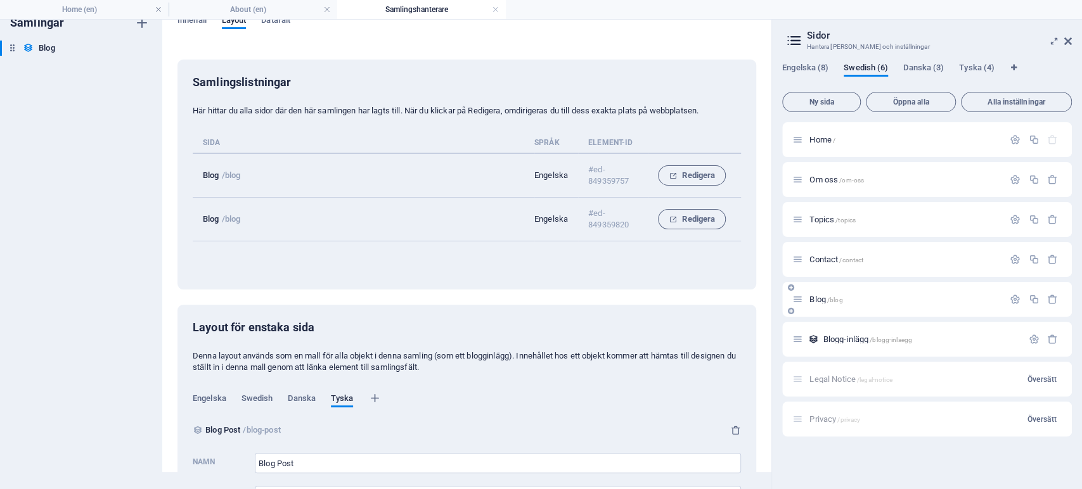
click at [979, 299] on p "Blog /blog" at bounding box center [905, 299] width 190 height 8
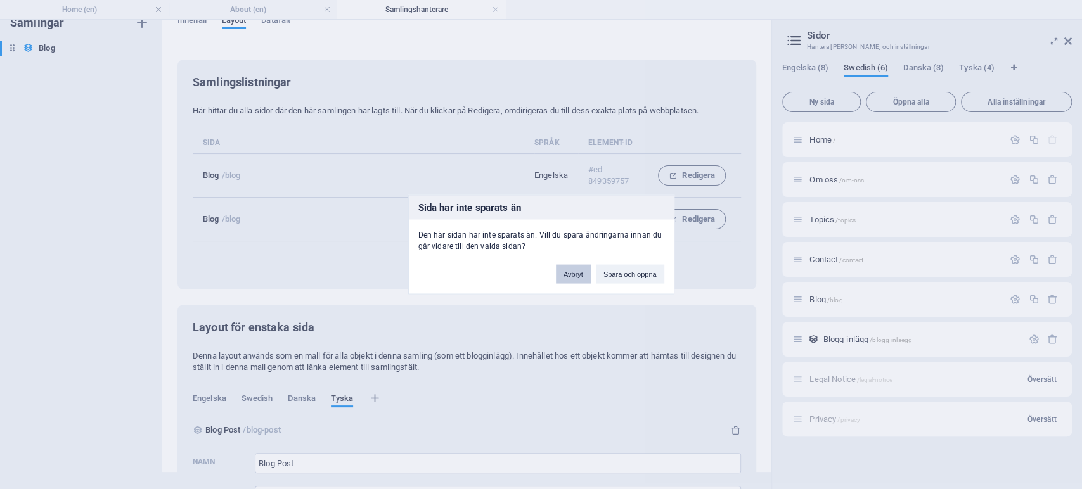
click at [571, 274] on button "Avbryt" at bounding box center [573, 274] width 35 height 19
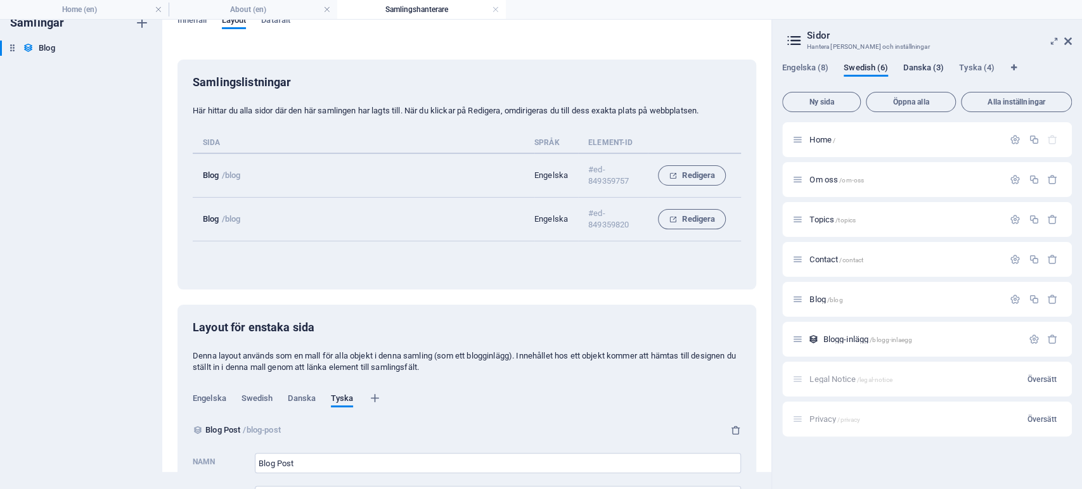
click at [912, 63] on span "Danska (3)" at bounding box center [923, 69] width 41 height 18
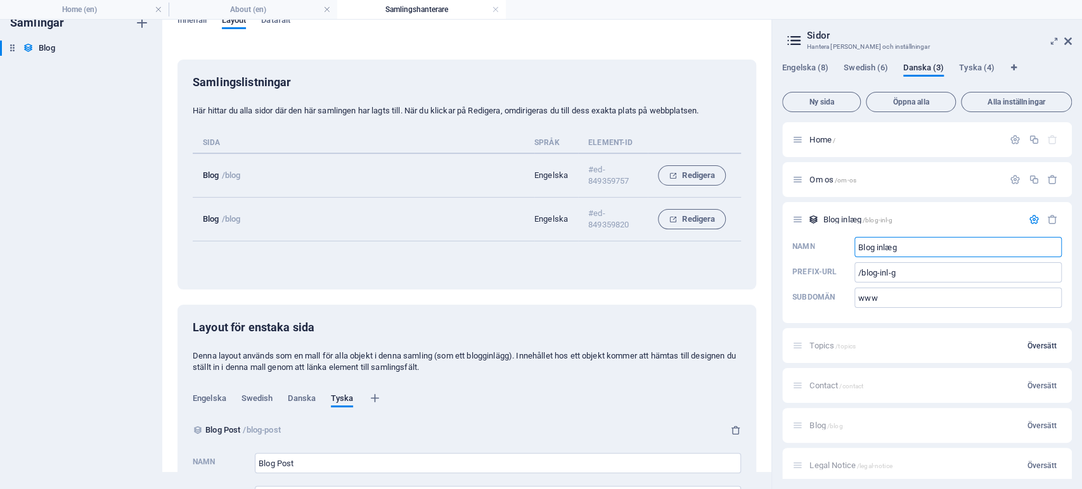
click at [1045, 341] on span "Översätt" at bounding box center [1042, 346] width 30 height 10
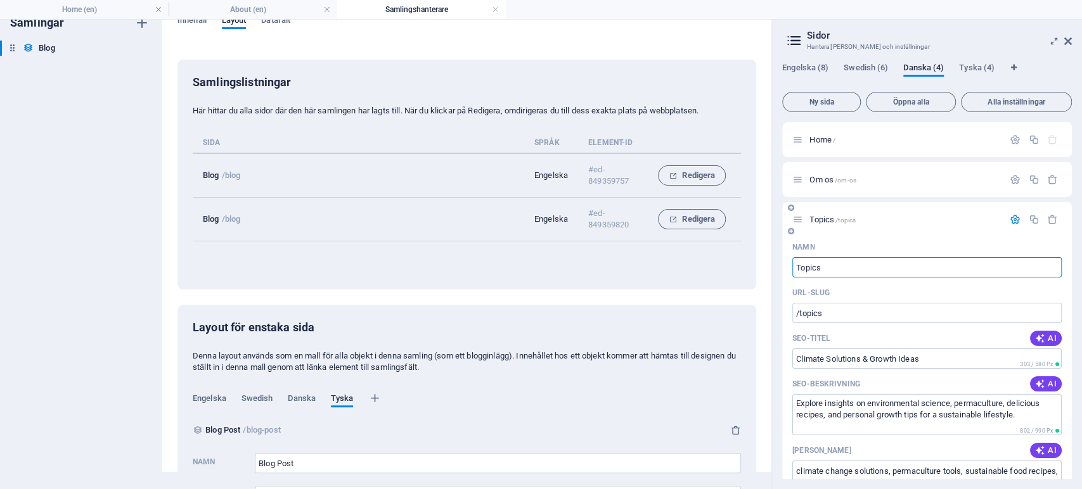
click at [815, 269] on input "Topics" at bounding box center [926, 267] width 269 height 20
type input "Emner"
type input "/emner"
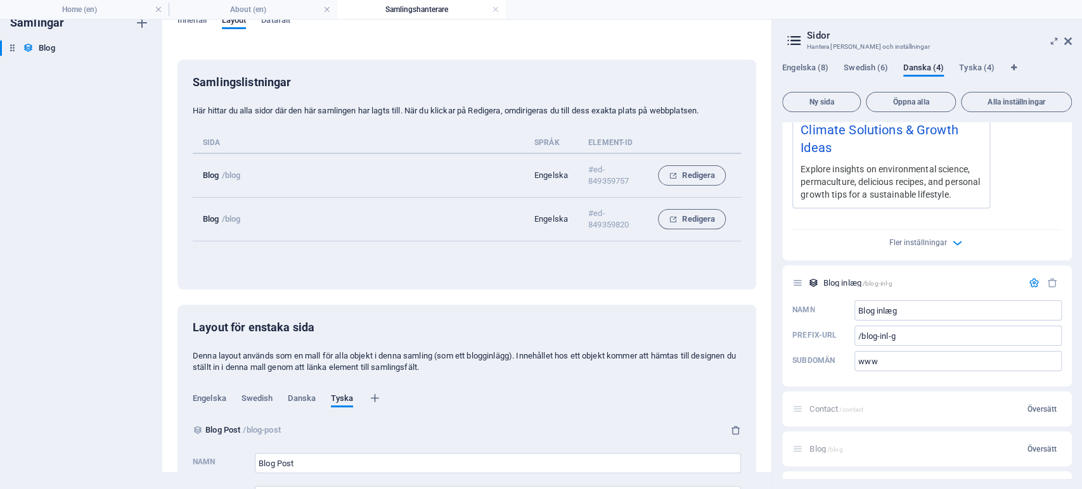
scroll to position [493, 0]
type input "Emner"
drag, startPoint x: 1037, startPoint y: 420, endPoint x: 1053, endPoint y: 423, distance: 16.9
click at [1037, 414] on span "Översätt" at bounding box center [1042, 409] width 30 height 10
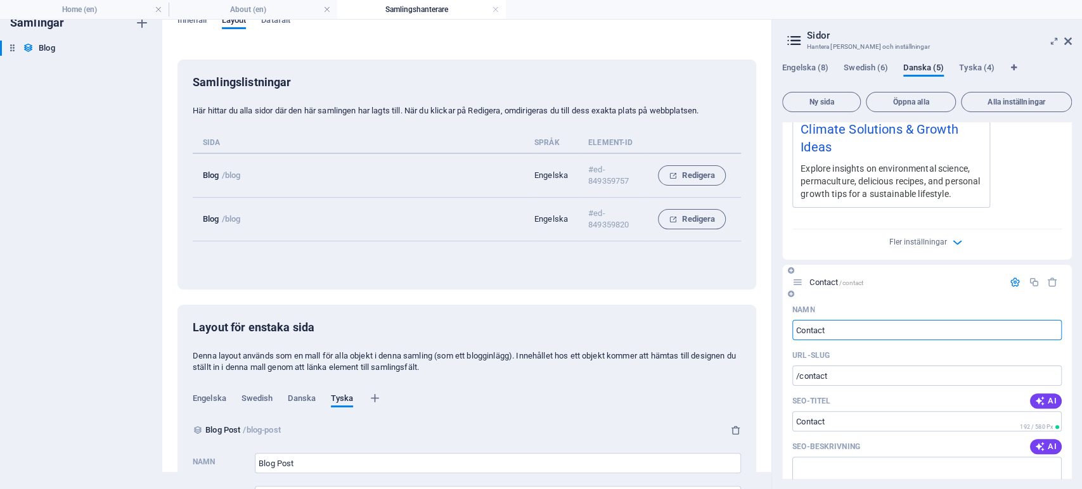
click at [800, 340] on input "Contact" at bounding box center [926, 330] width 269 height 20
type input "Kontact"
type input "/ontact"
type input "Kontact"
type input "/kontact"
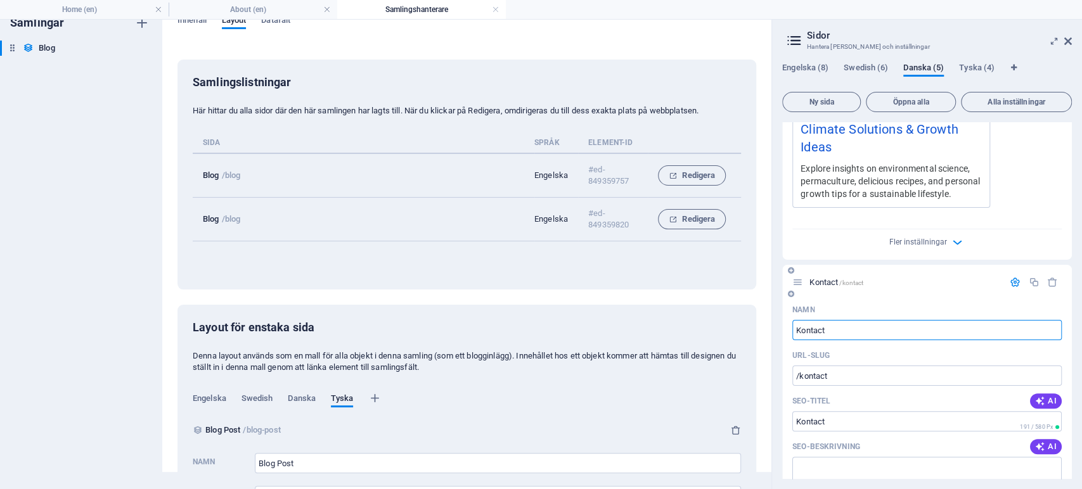
drag, startPoint x: 821, startPoint y: 344, endPoint x: 883, endPoint y: 375, distance: 69.5
click at [822, 340] on input "Kontact" at bounding box center [926, 330] width 269 height 20
type input "Kontakt"
type input "/kontakt"
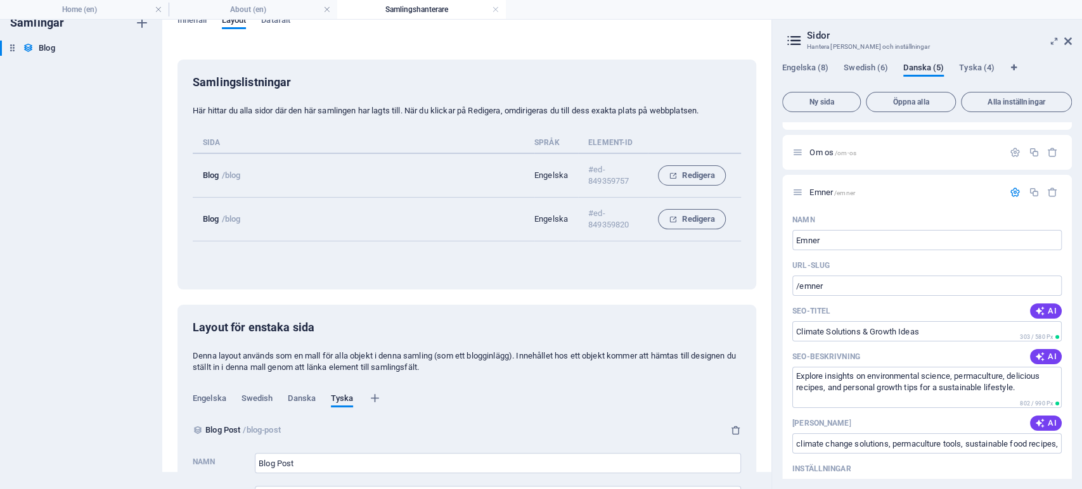
scroll to position [0, 0]
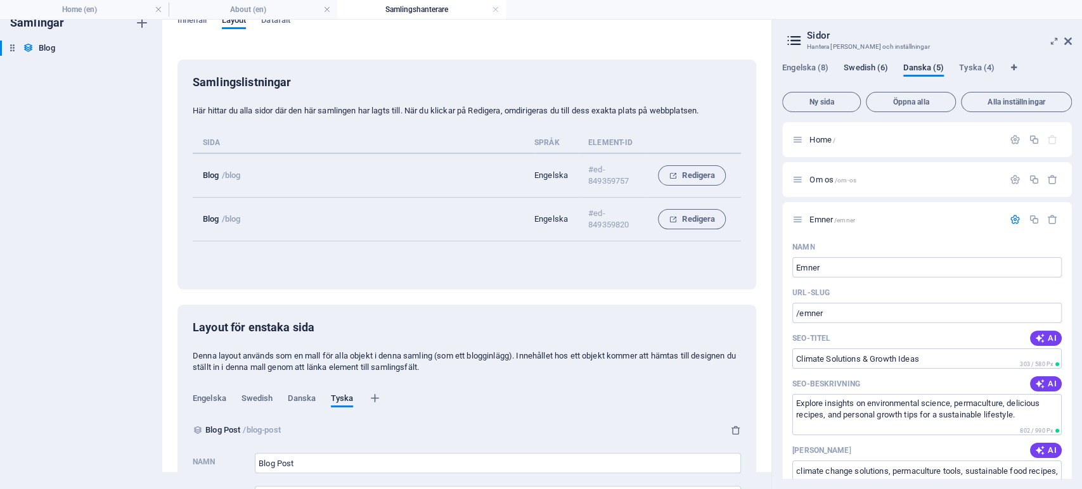
type input "Kontakt"
click at [862, 65] on span "Swedish (6)" at bounding box center [866, 69] width 44 height 18
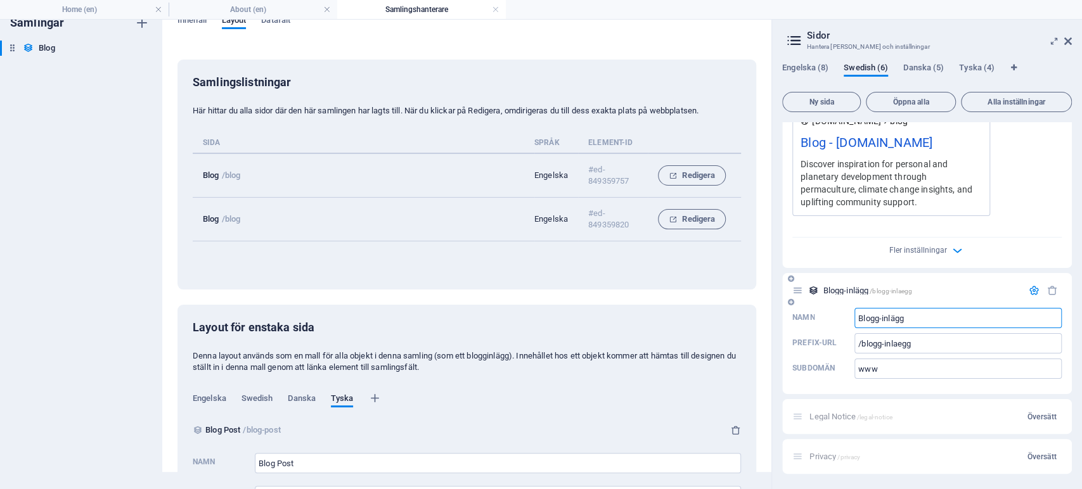
drag, startPoint x: 881, startPoint y: 317, endPoint x: 888, endPoint y: 321, distance: 8.3
click at [881, 317] on input "Blogg-inlägg" at bounding box center [958, 318] width 207 height 20
type input "Blogginlägg"
type input "/blogginlaegg"
click at [879, 318] on input "Blogginlägg" at bounding box center [958, 318] width 207 height 20
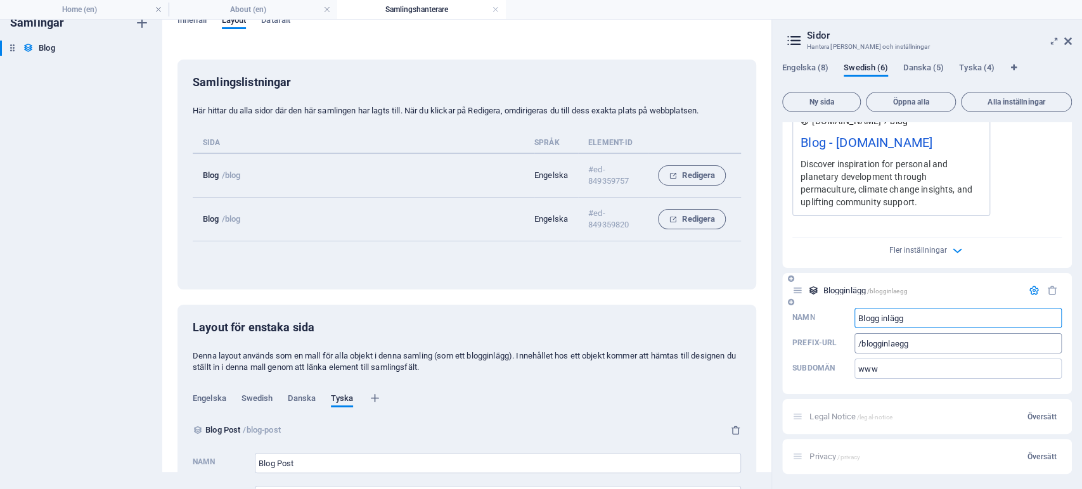
type input "Blogg inlägg"
type input "/blogg-inlaegg"
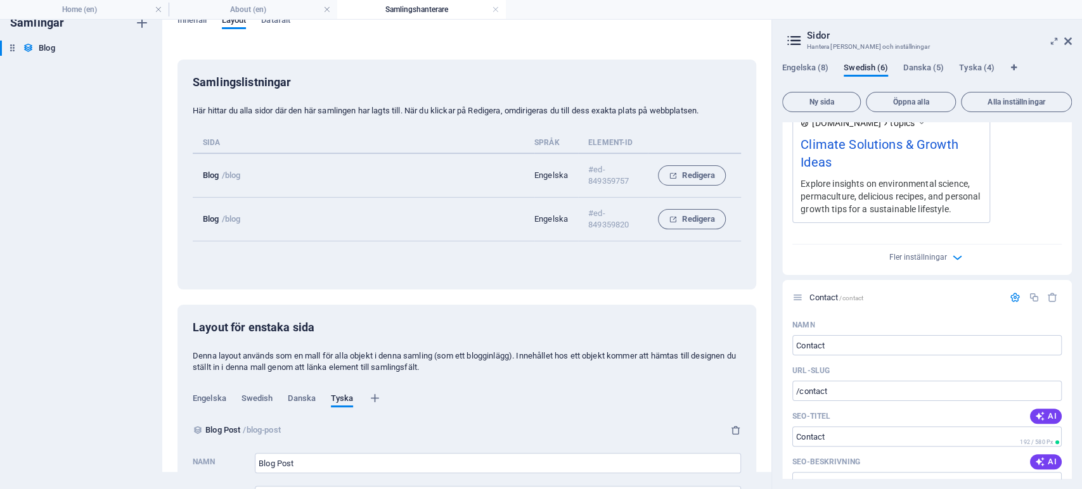
scroll to position [470, 0]
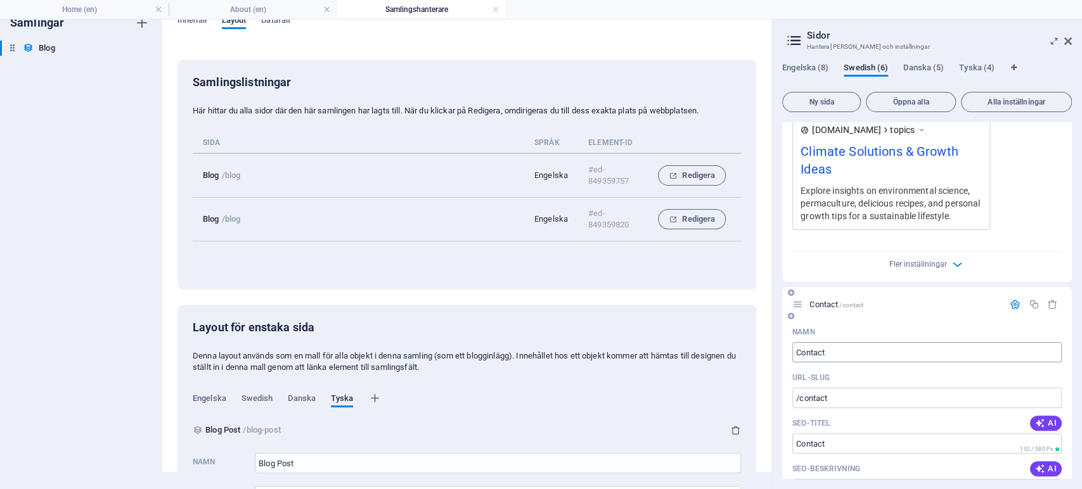
type input "Blogg inlägg"
click at [820, 363] on input "Contact" at bounding box center [926, 352] width 269 height 20
type input "Kontakt"
type input "/kontakt"
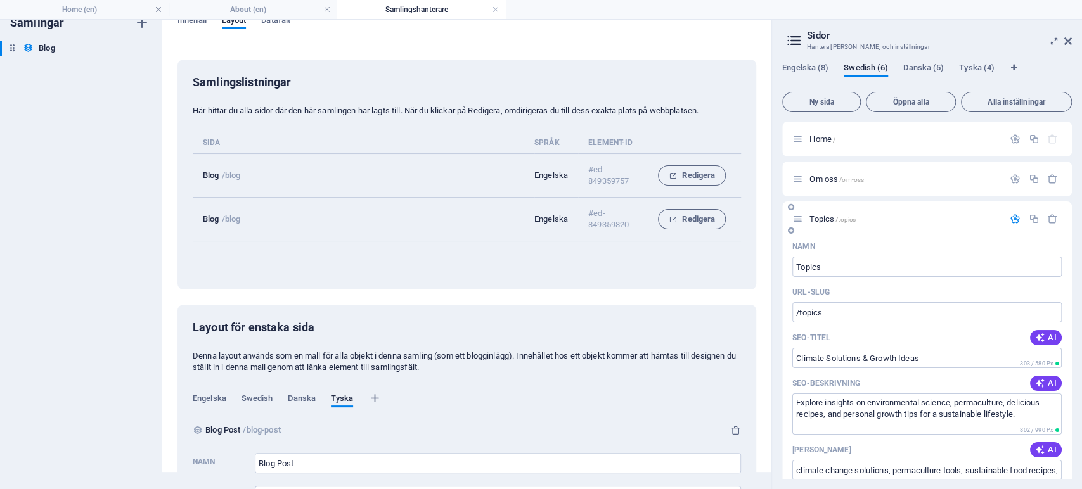
scroll to position [0, 0]
type input "Kontakt"
click at [920, 67] on span "Danska (5)" at bounding box center [923, 69] width 41 height 18
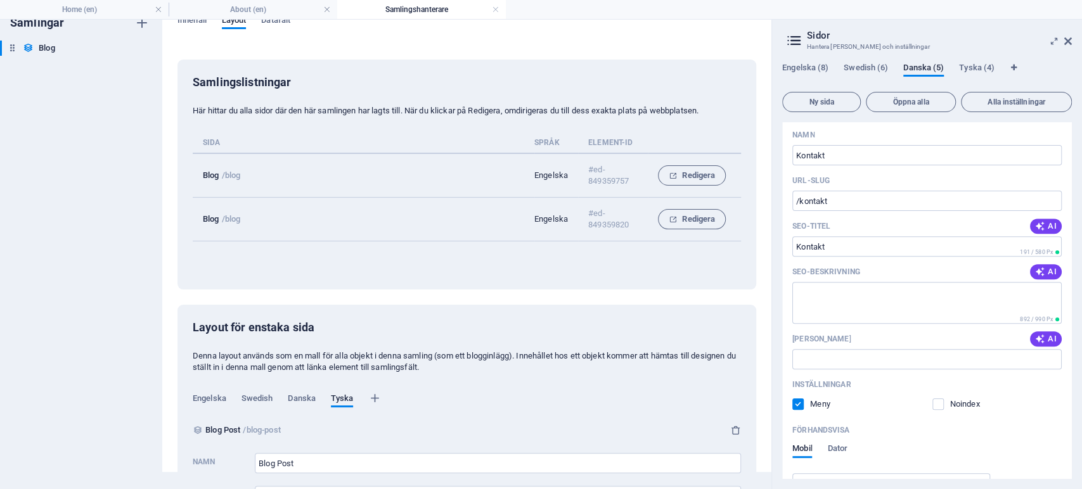
scroll to position [664, 0]
click at [983, 69] on span "Tyska (4)" at bounding box center [977, 69] width 36 height 18
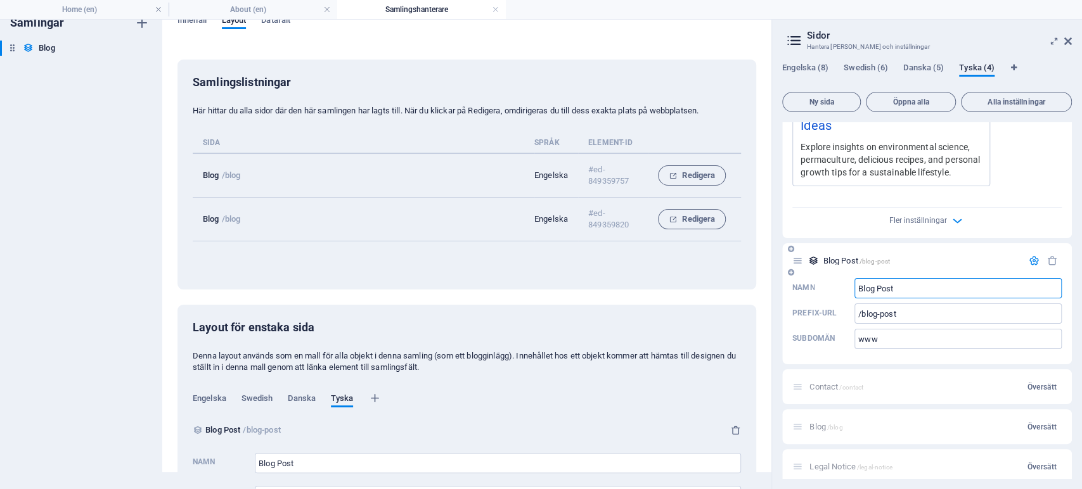
scroll to position [576, 0]
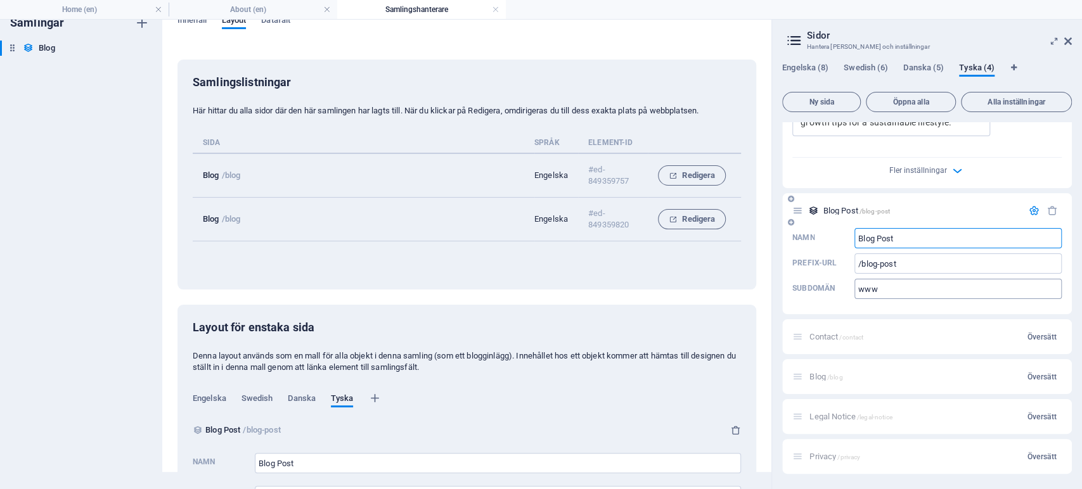
click at [1034, 335] on span "Översätt" at bounding box center [1042, 337] width 30 height 10
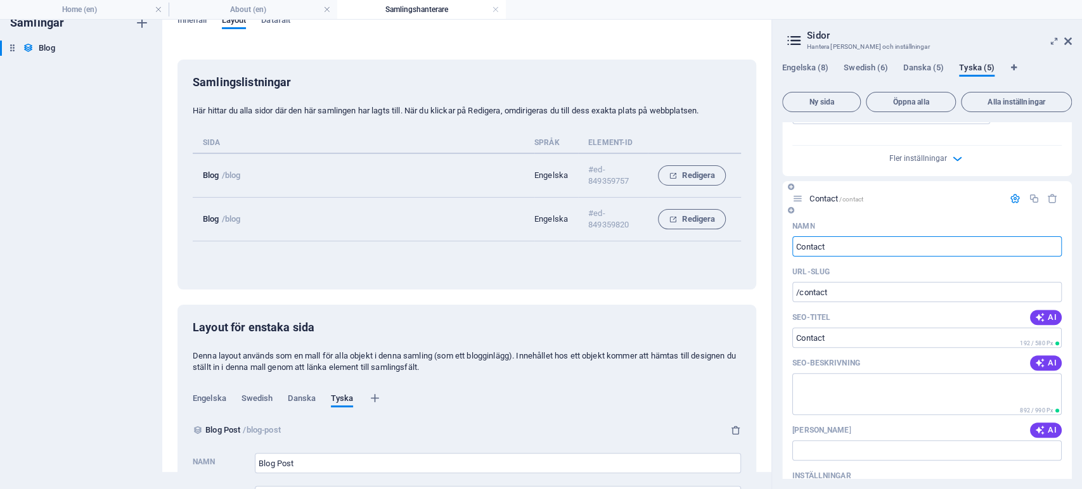
click at [803, 257] on input "Contact" at bounding box center [926, 246] width 269 height 20
type input "Kontact"
type input "/ontact"
type input "Kontact"
type input "/kontact"
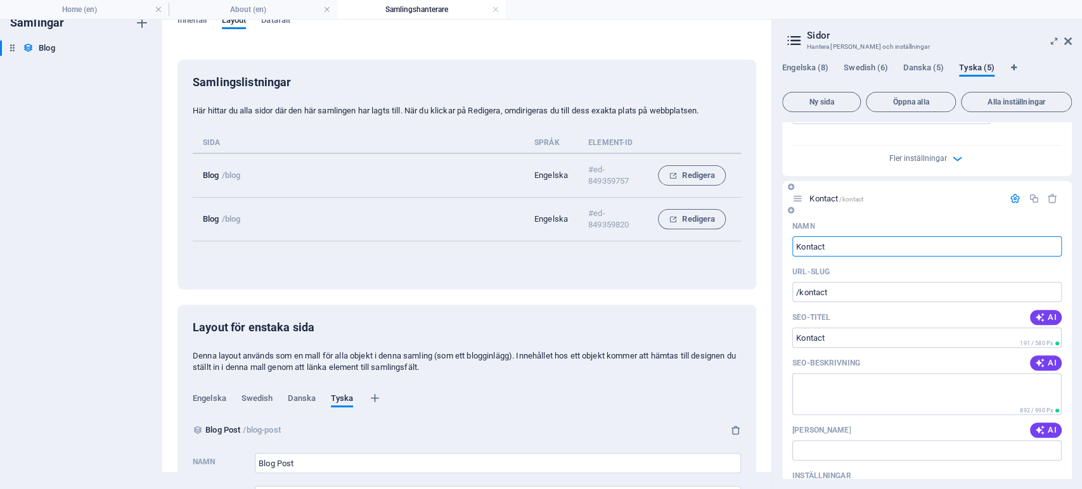
click at [842, 256] on input "Kontact" at bounding box center [926, 246] width 269 height 20
type input "Kontakt"
type input "/kontakt"
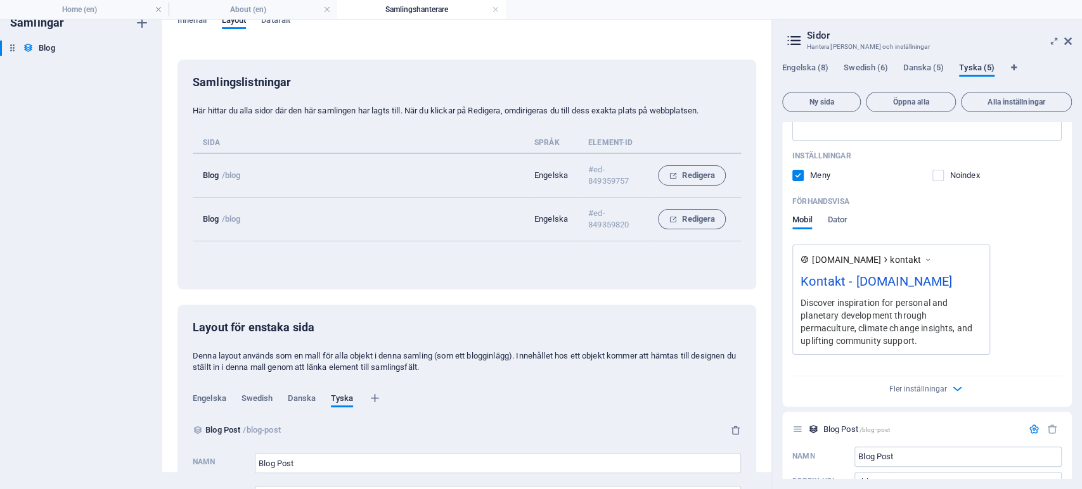
scroll to position [1069, 0]
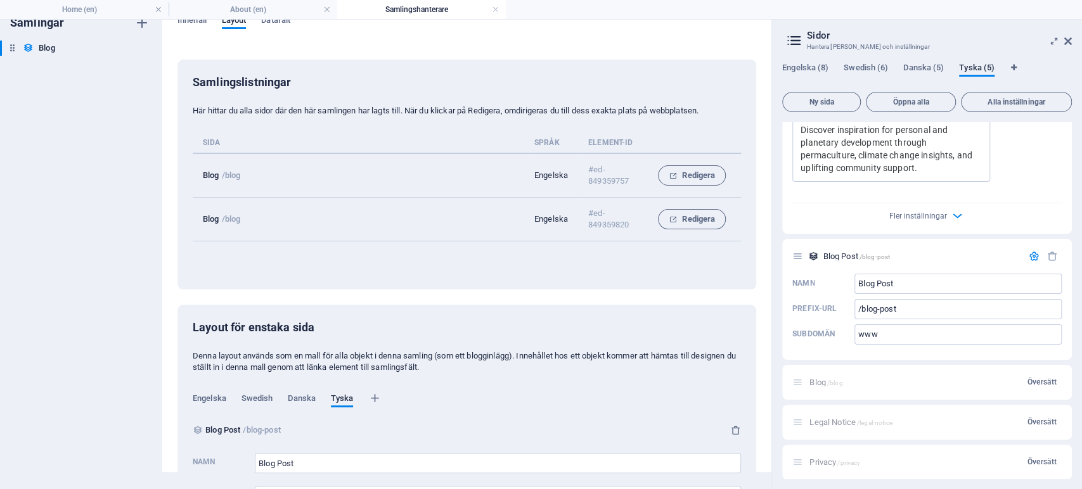
type input "Kontakt"
click at [922, 294] on input "Blog Post" at bounding box center [958, 284] width 207 height 20
paste input "beitrag"
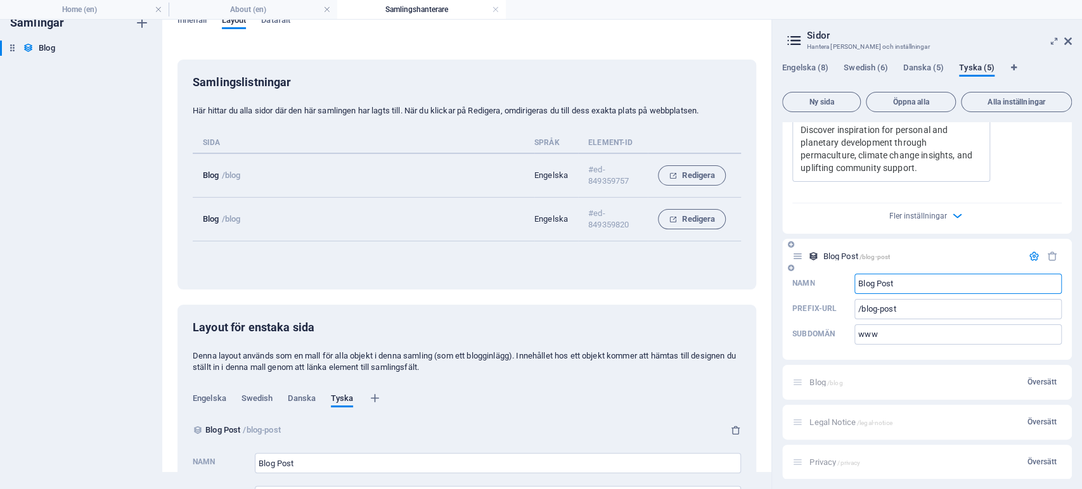
type input "Blogbeitrag"
type input "/blogbeitrag"
type input "Blogbeitrag"
type input "/blogbeitrag"
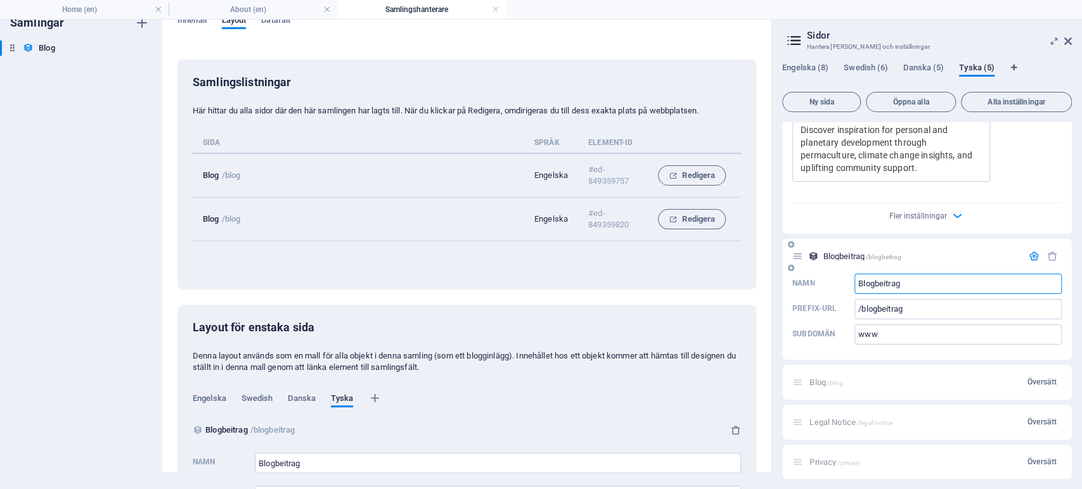
click at [875, 294] on input "Blogbeitrag" at bounding box center [958, 284] width 207 height 20
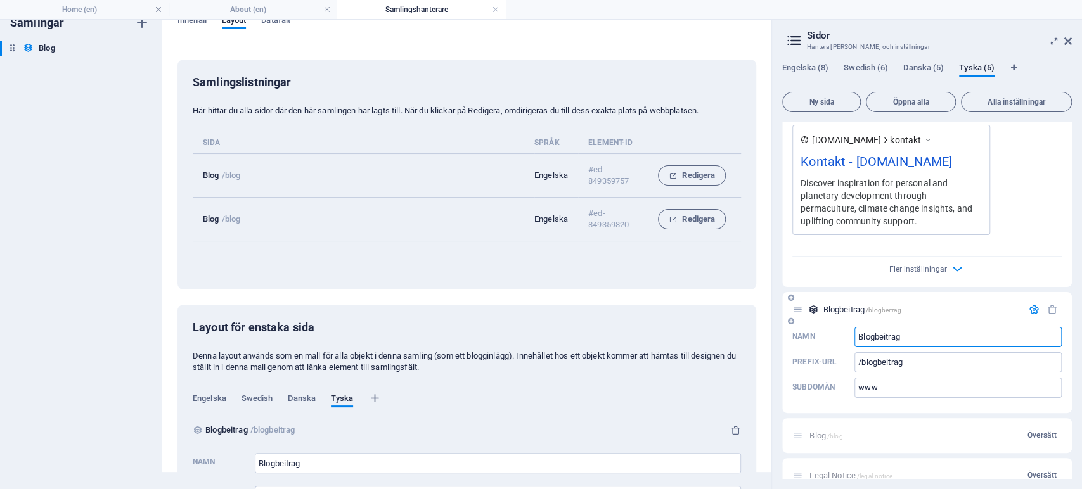
scroll to position [1087, 0]
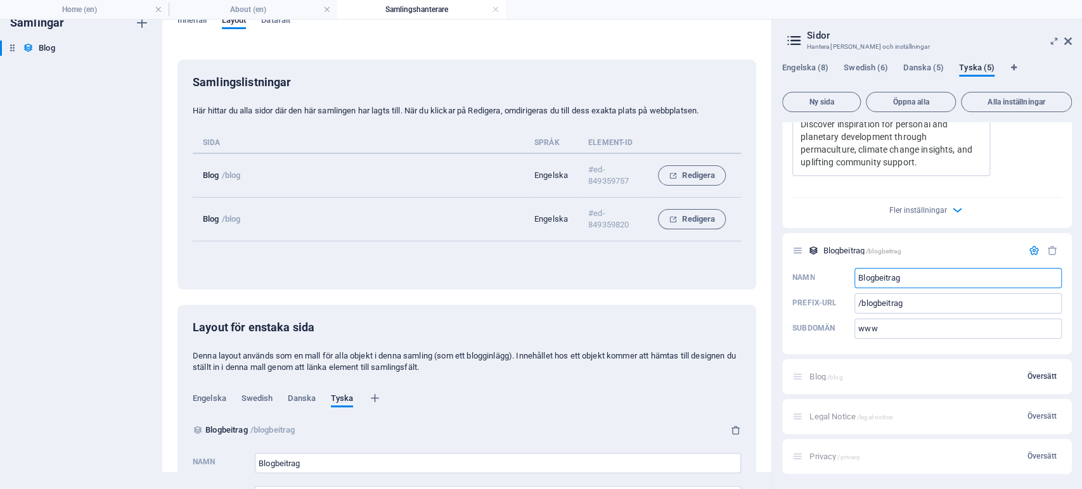
type input "Blogbeitrag"
click at [1050, 375] on span "Översätt" at bounding box center [1042, 376] width 30 height 10
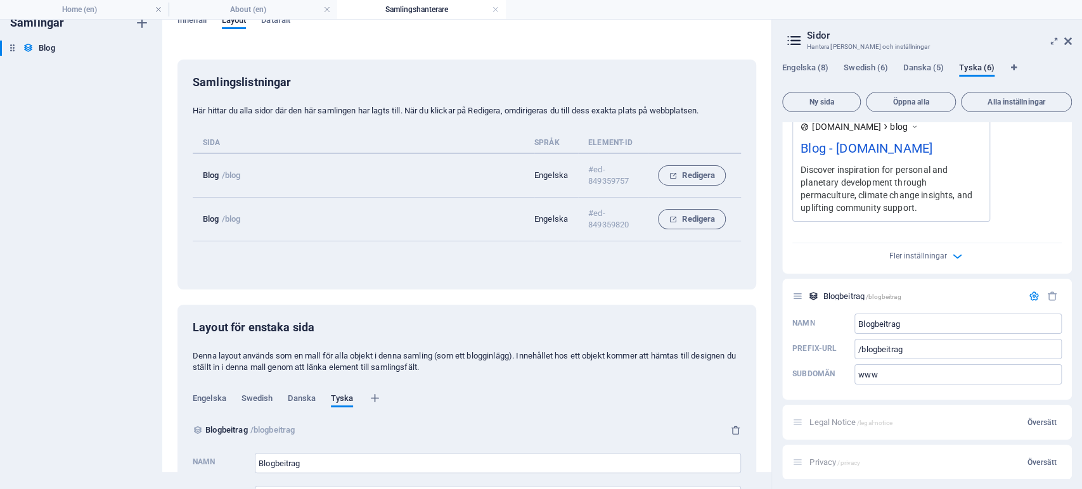
scroll to position [1598, 0]
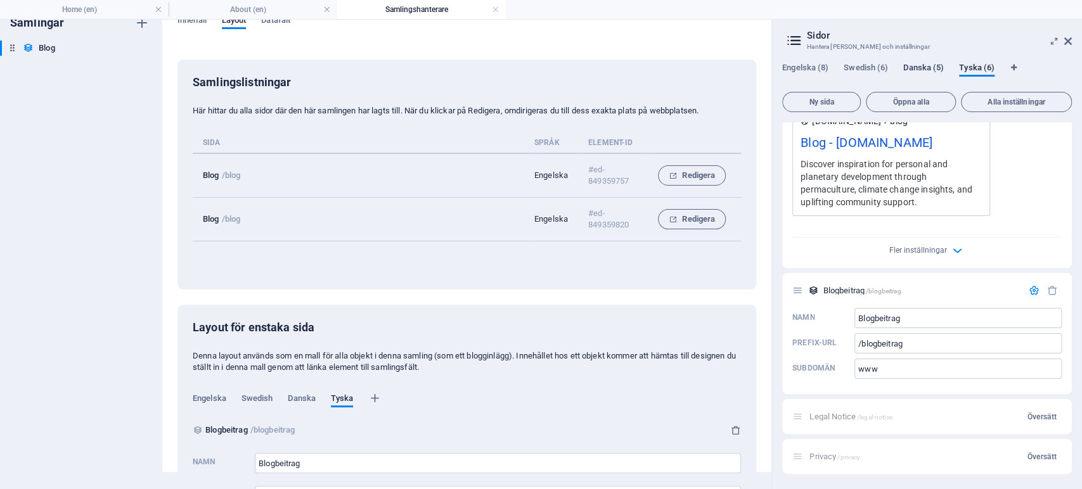
click at [926, 63] on span "Danska (5)" at bounding box center [923, 69] width 41 height 18
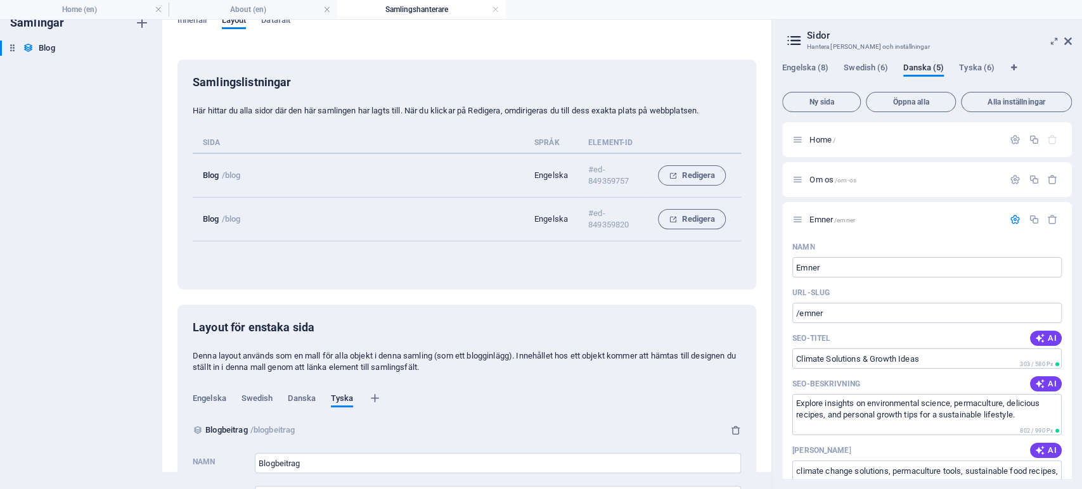
scroll to position [1065, 0]
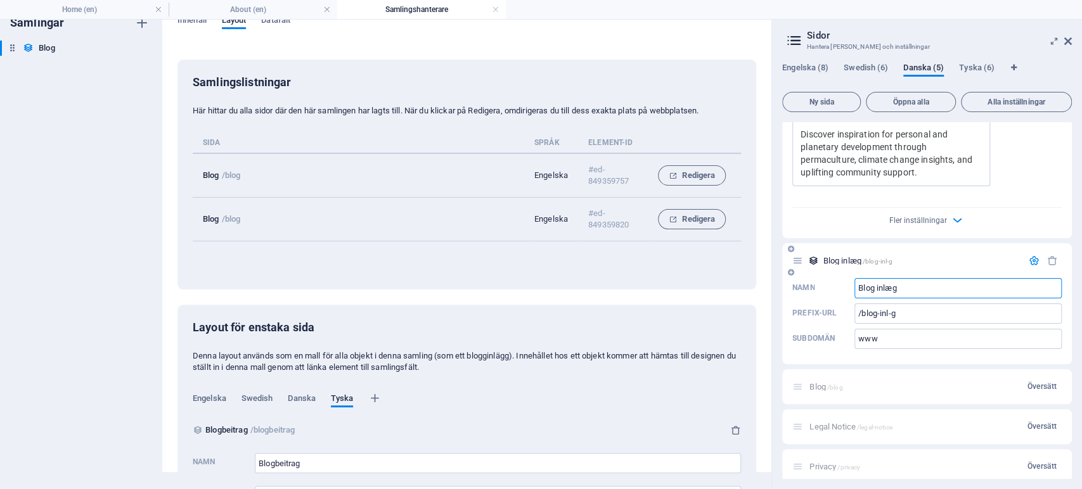
click at [882, 299] on input "Blog inlæg" at bounding box center [958, 288] width 207 height 20
type input "Blog indlæg"
type input "/blog-indl-g"
type input "Blog indlæg"
click at [861, 63] on span "Swedish (6)" at bounding box center [866, 69] width 44 height 18
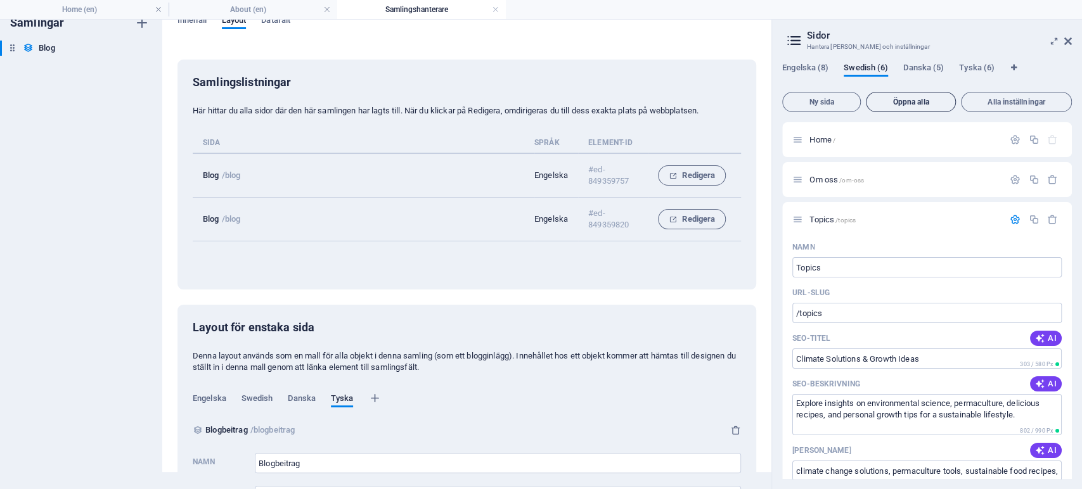
scroll to position [1598, 0]
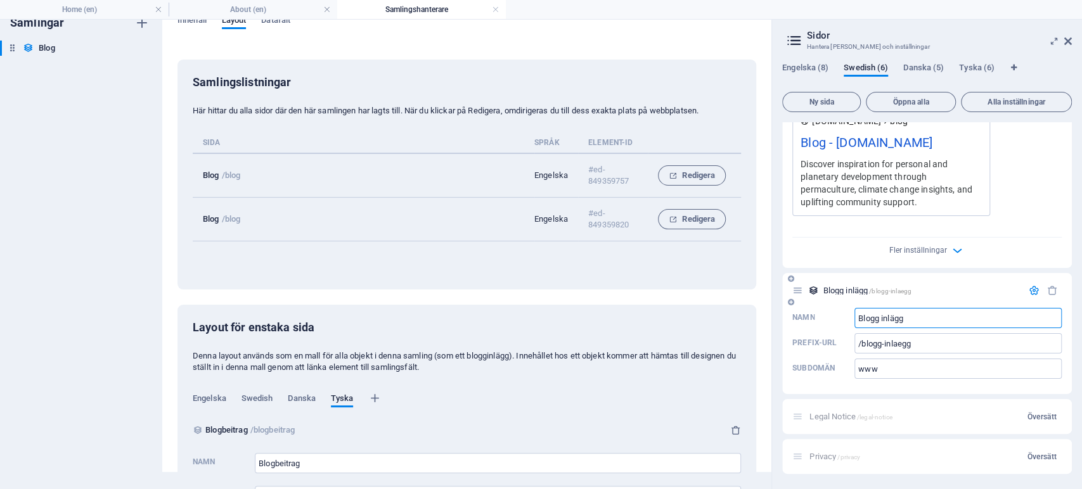
click at [879, 320] on input "Blogg inlägg" at bounding box center [958, 318] width 207 height 20
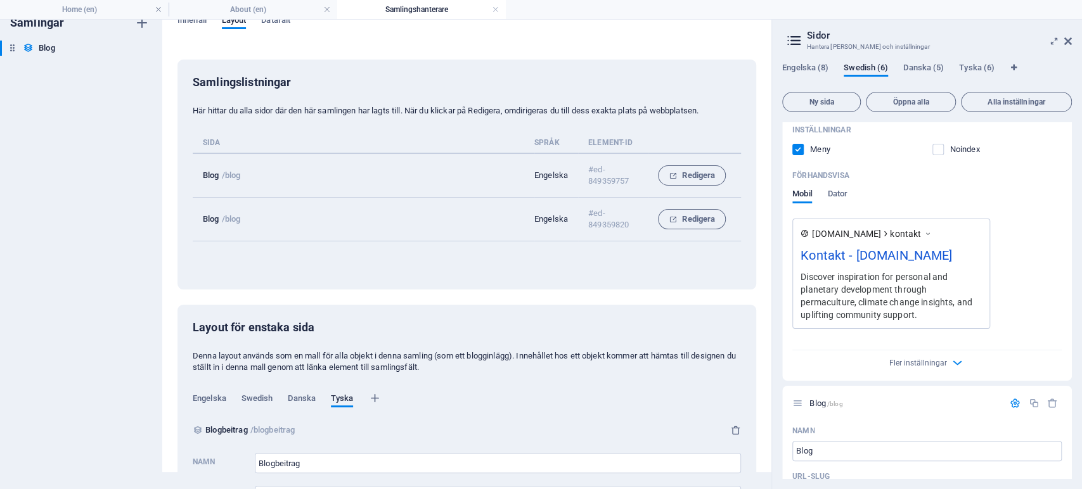
scroll to position [893, 0]
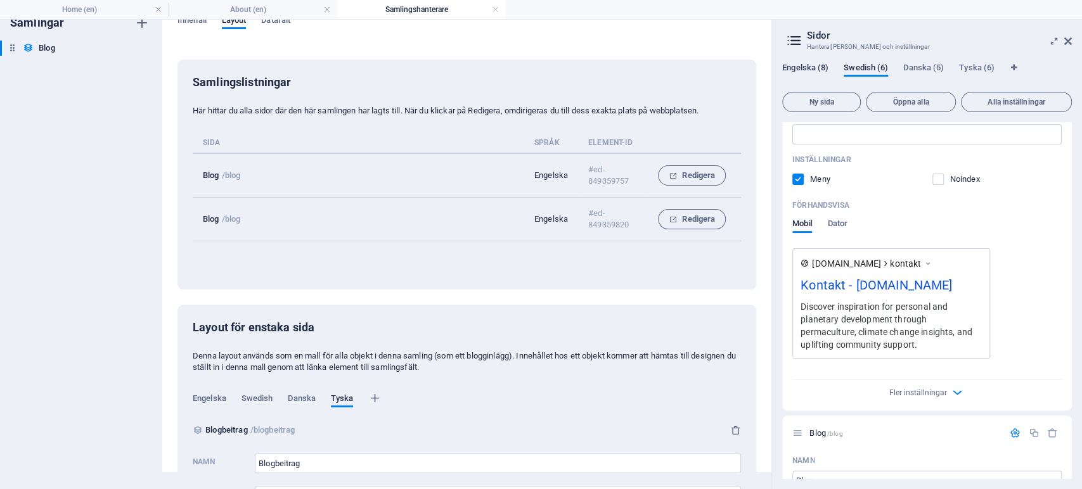
click at [818, 63] on span "Engelska (8)" at bounding box center [805, 69] width 46 height 18
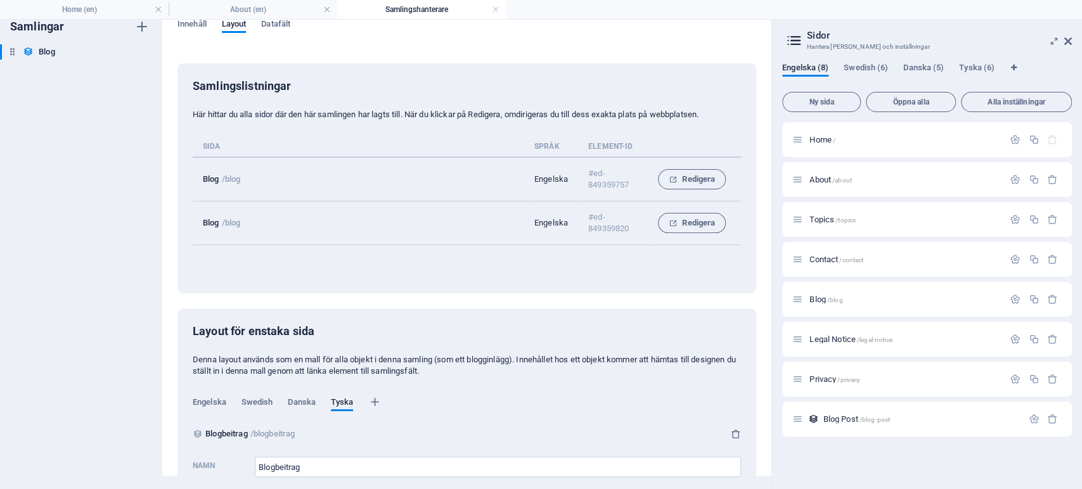
scroll to position [0, 0]
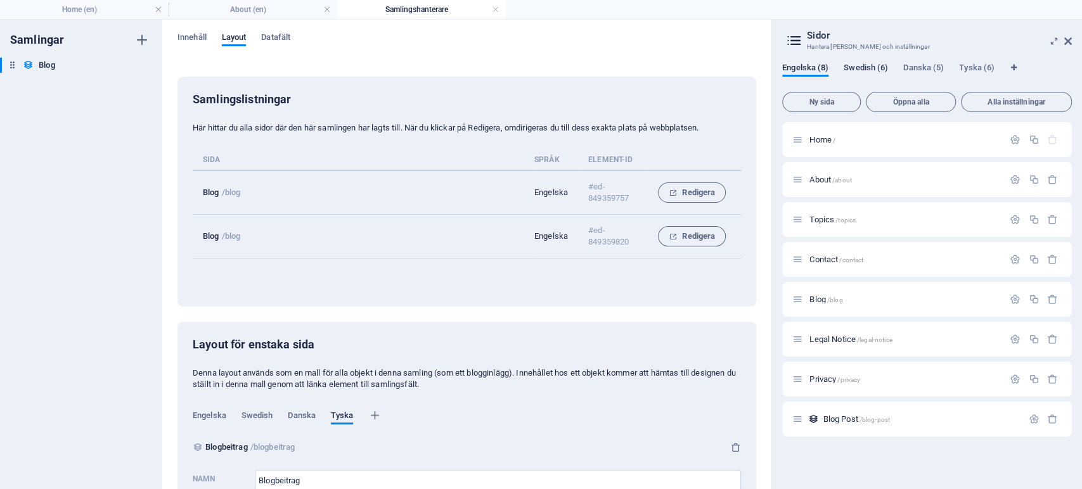
click at [875, 64] on span "Swedish (6)" at bounding box center [866, 69] width 44 height 18
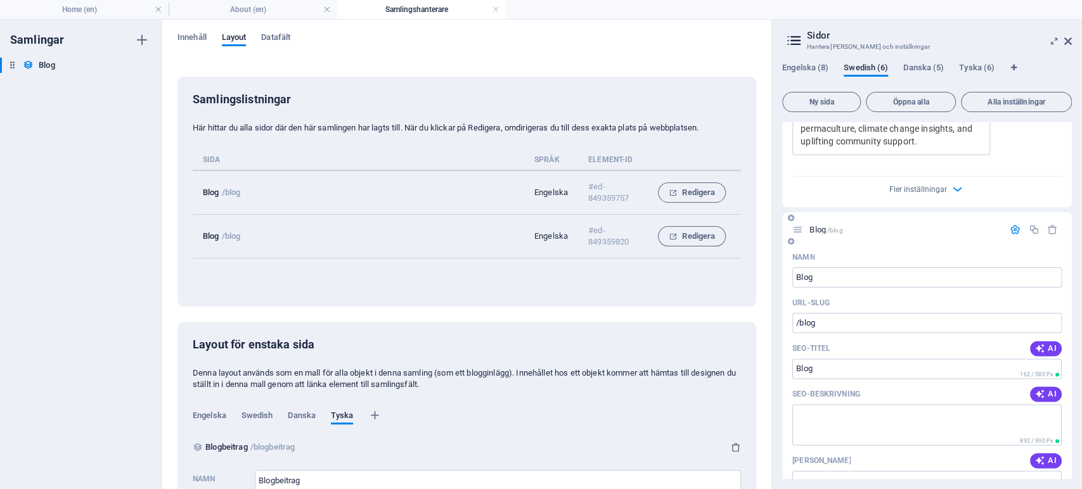
scroll to position [1034, 0]
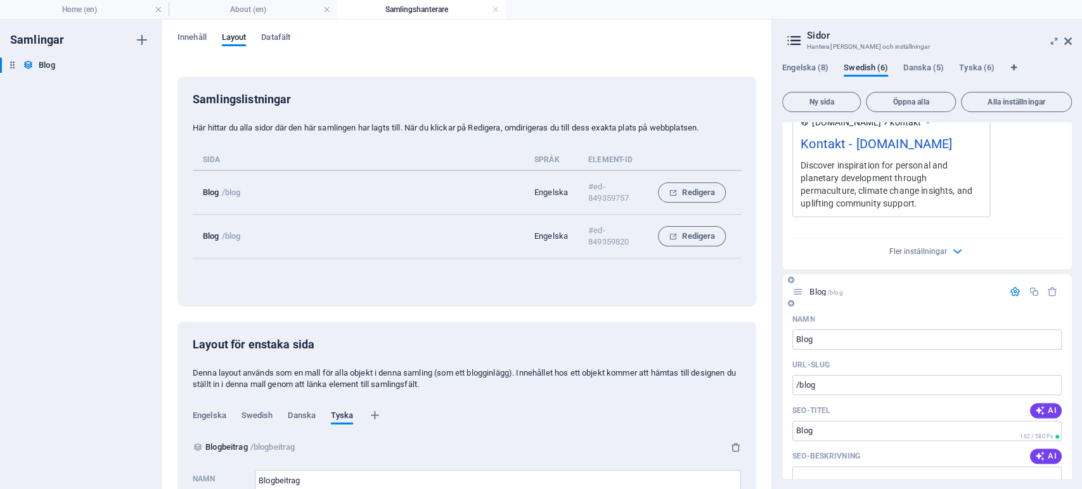
click at [823, 297] on span "Blog /blog" at bounding box center [826, 292] width 33 height 10
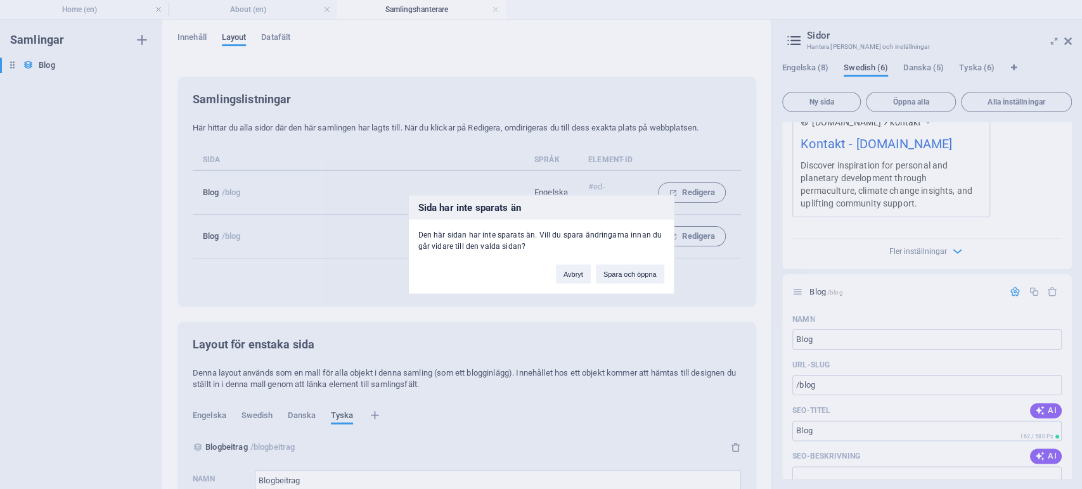
drag, startPoint x: 630, startPoint y: 277, endPoint x: 655, endPoint y: 287, distance: 27.3
click at [630, 277] on button "Spara och öppna" at bounding box center [630, 274] width 68 height 19
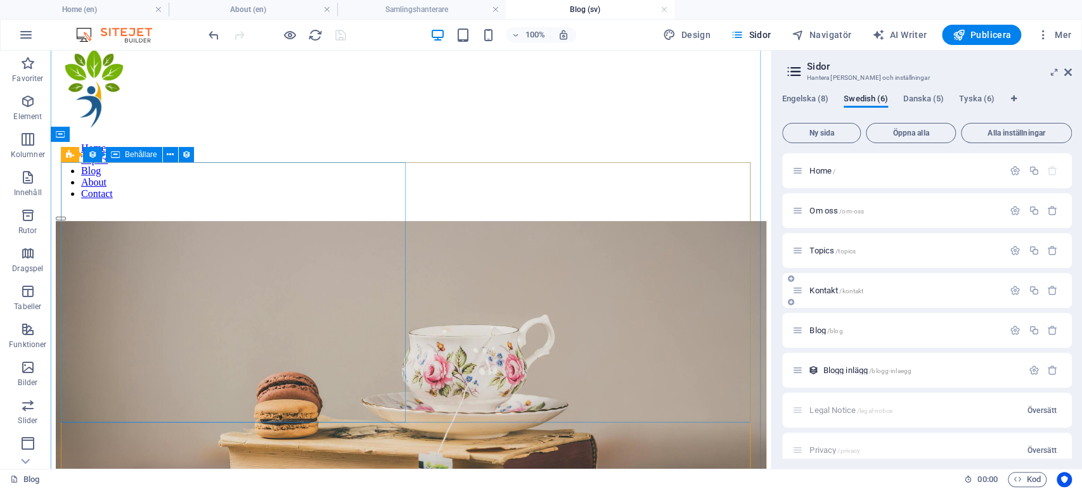
scroll to position [0, 0]
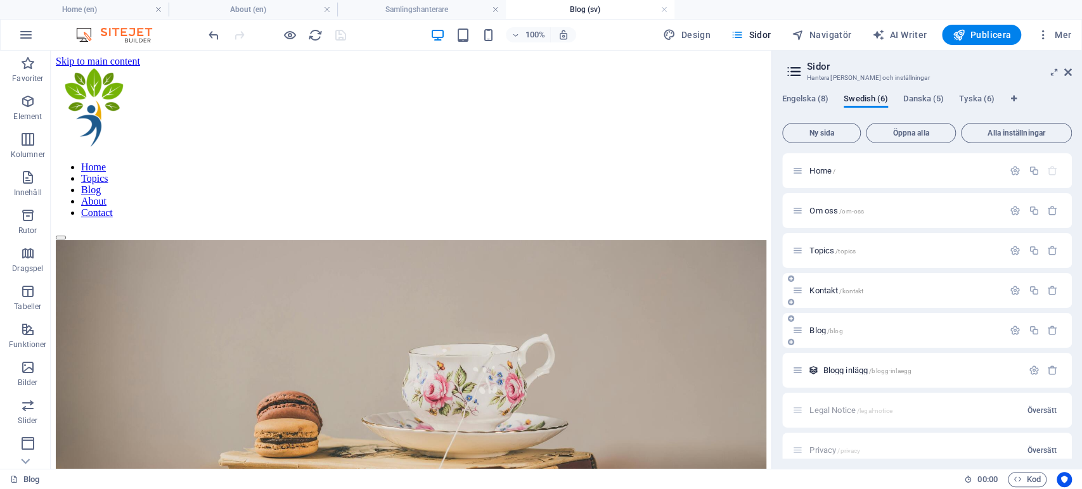
click at [863, 324] on div "Blog /blog" at bounding box center [897, 330] width 211 height 15
click at [171, 166] on icon at bounding box center [170, 165] width 7 height 13
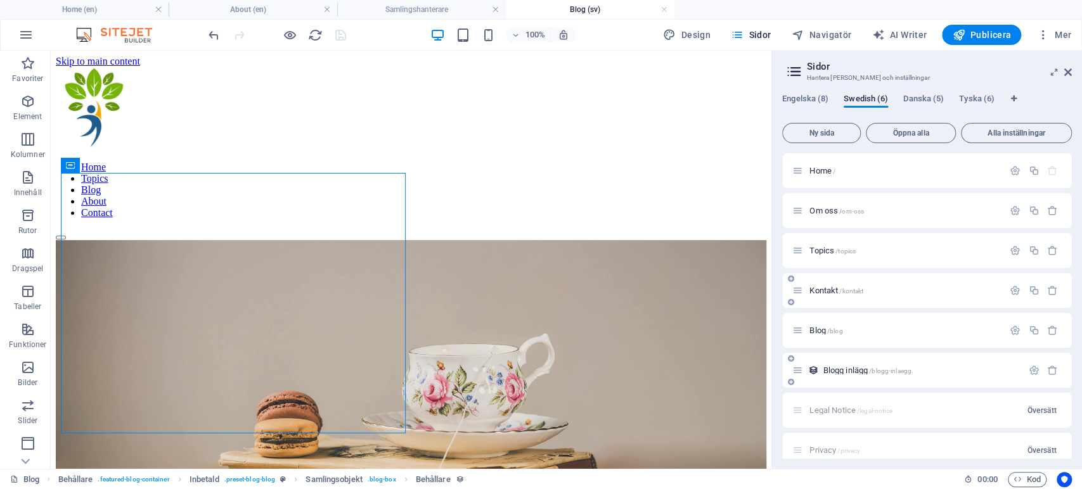
click at [799, 369] on icon at bounding box center [797, 370] width 11 height 11
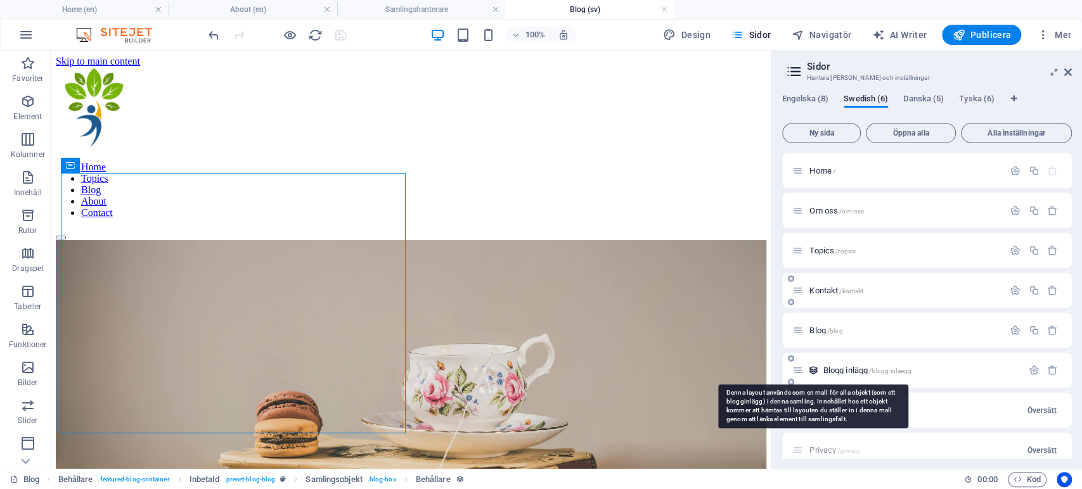
click at [813, 373] on icon at bounding box center [813, 370] width 11 height 11
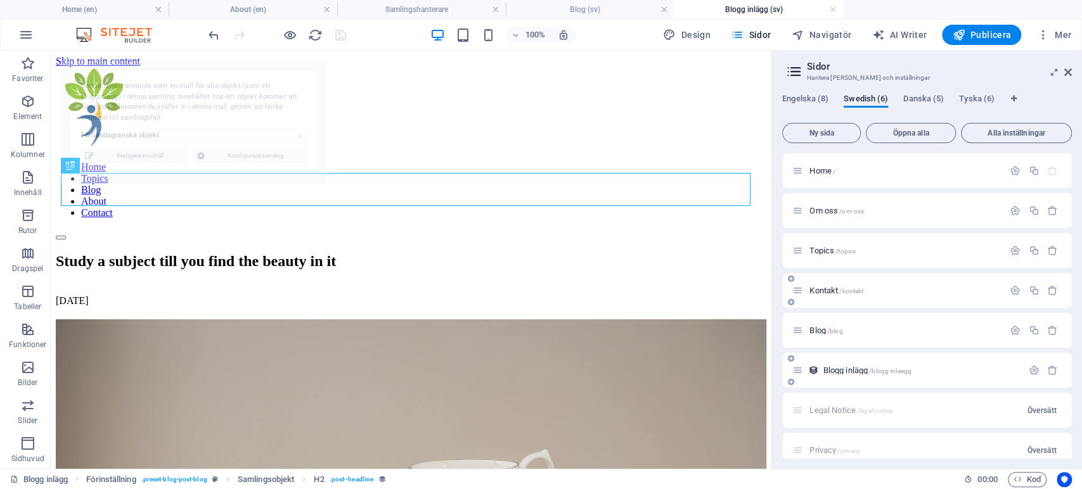
select select "68b2cd30a0cb493e6d0d6434"
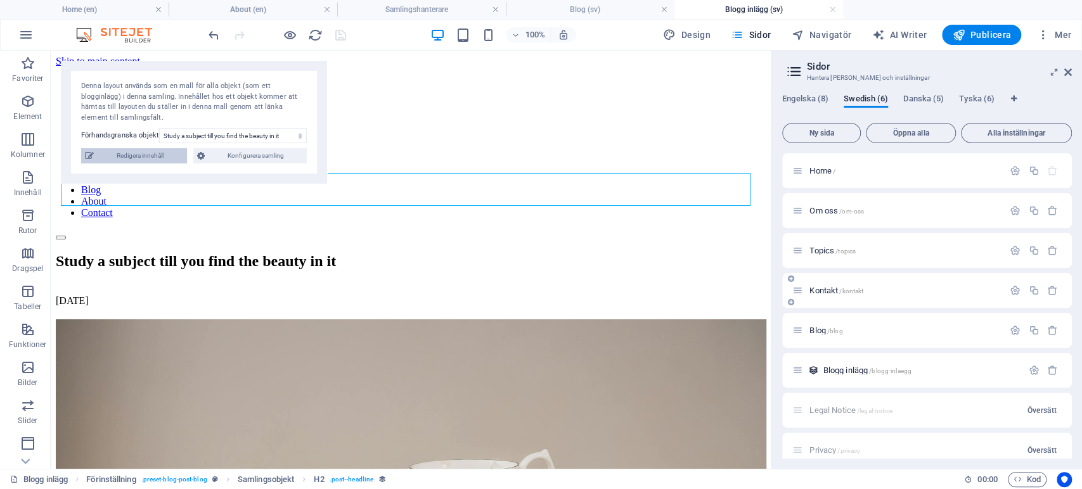
click at [152, 155] on span "Redigera innehåll" at bounding box center [141, 155] width 86 height 15
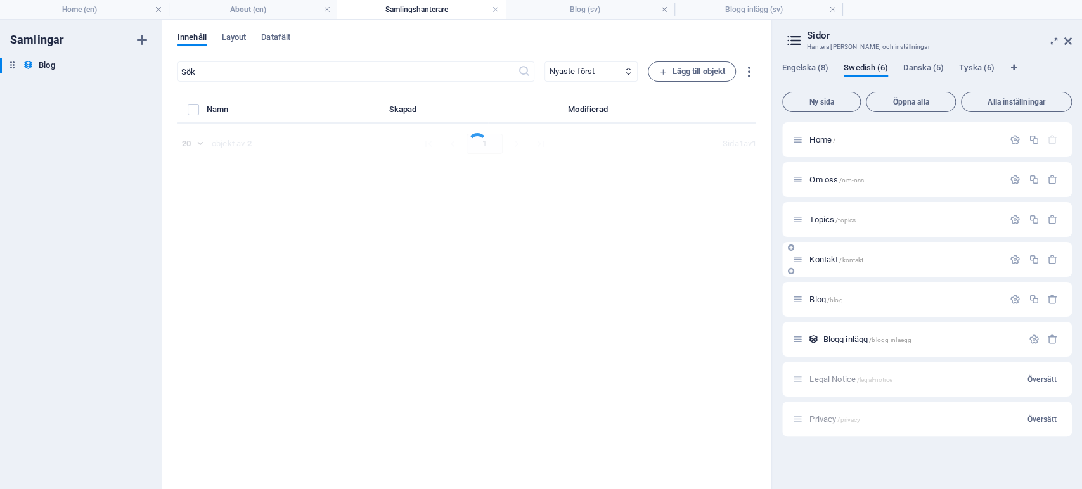
select select "Personal Development"
select select "FEATURED"
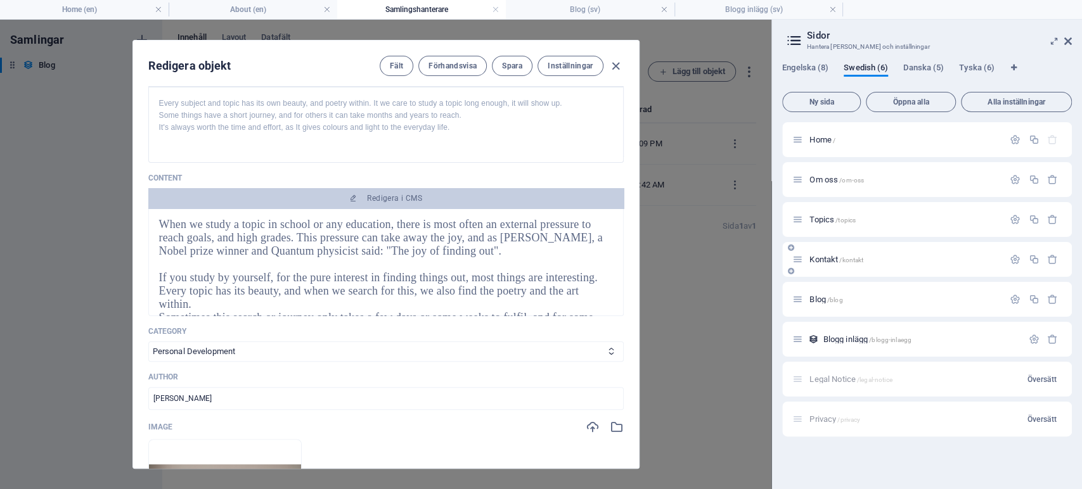
scroll to position [70, 0]
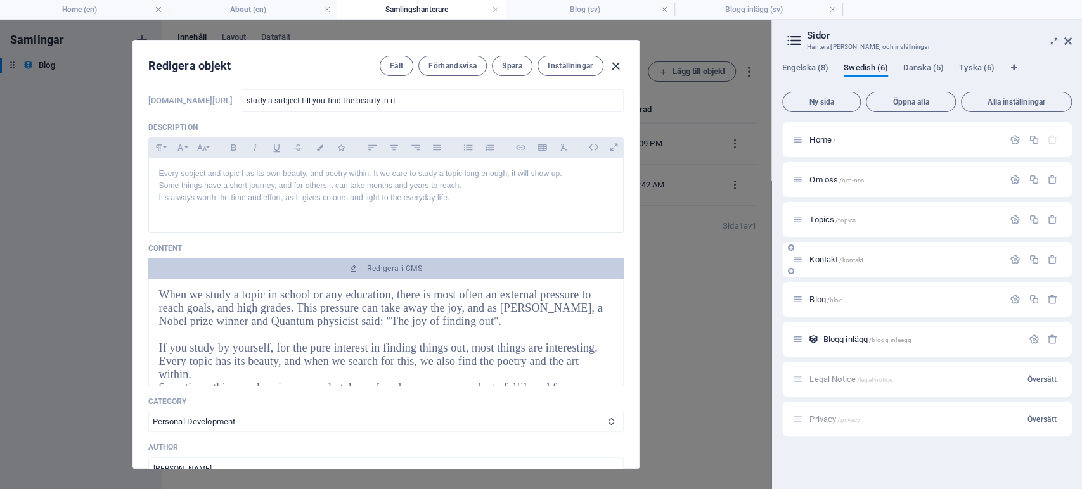
click at [619, 60] on icon "button" at bounding box center [616, 66] width 15 height 15
type input "[DATE]"
type input "study-a-subject-till-you-find-the-beauty-in-it"
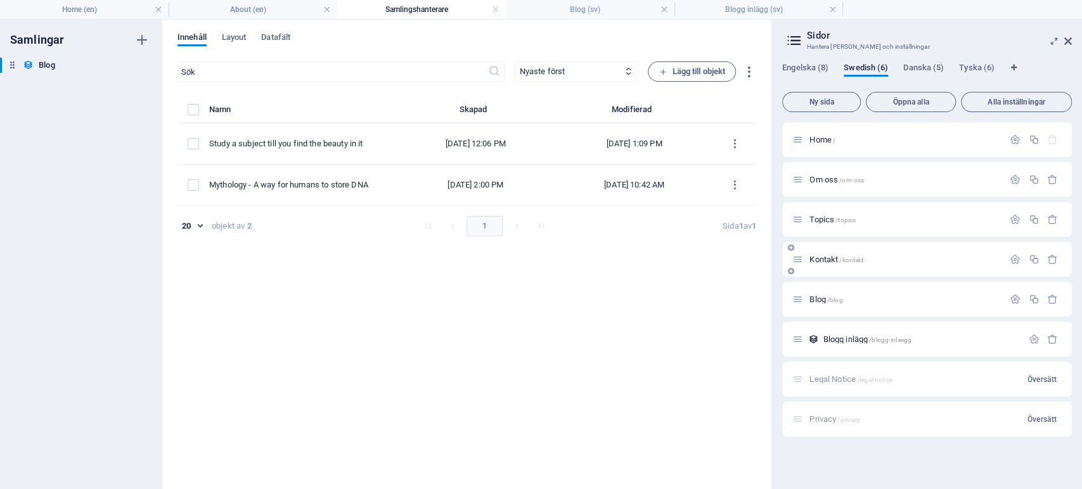
click at [1072, 39] on aside "[PERSON_NAME] dina sidor och inställningar Engelska (8) Swedish (6) Danska (5) …" at bounding box center [927, 255] width 311 height 470
click at [1069, 41] on icon at bounding box center [1068, 41] width 8 height 10
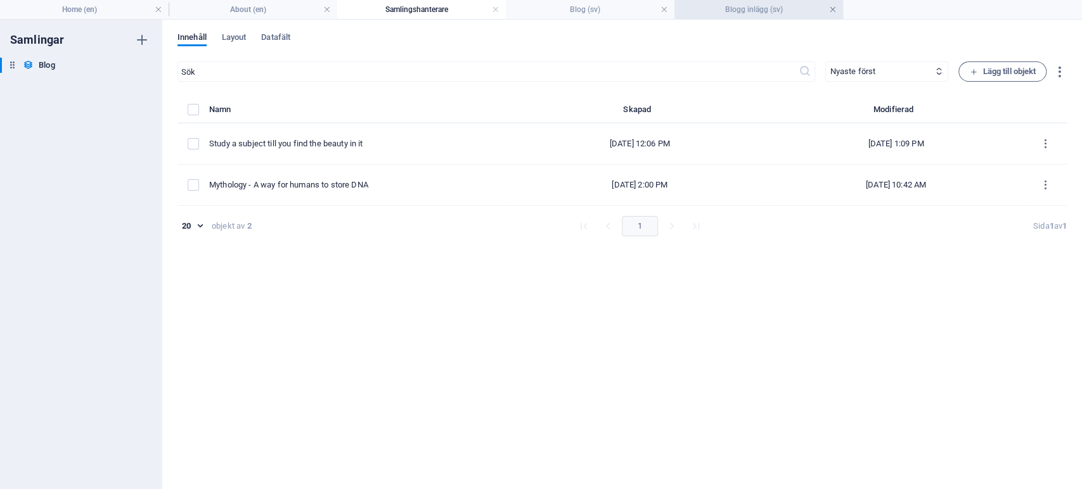
click at [834, 13] on link at bounding box center [833, 10] width 8 height 12
click at [667, 10] on link at bounding box center [665, 10] width 8 height 12
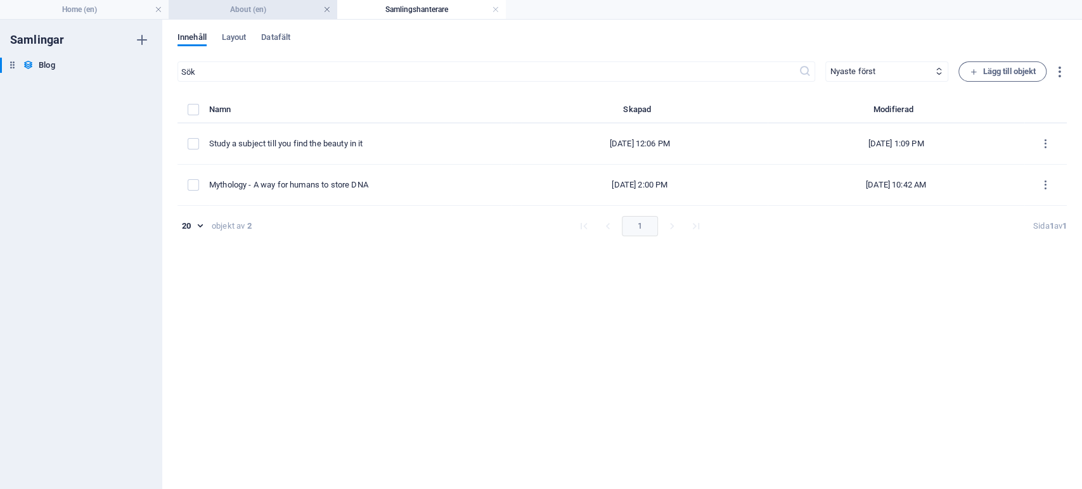
drag, startPoint x: 493, startPoint y: 9, endPoint x: 326, endPoint y: 9, distance: 166.1
click at [493, 9] on link at bounding box center [496, 10] width 8 height 12
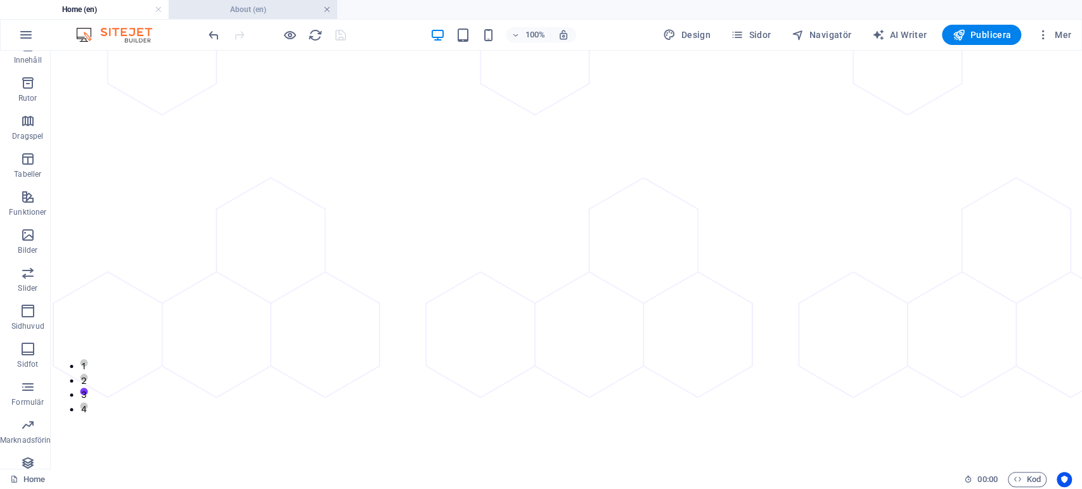
click at [327, 8] on link at bounding box center [327, 10] width 8 height 12
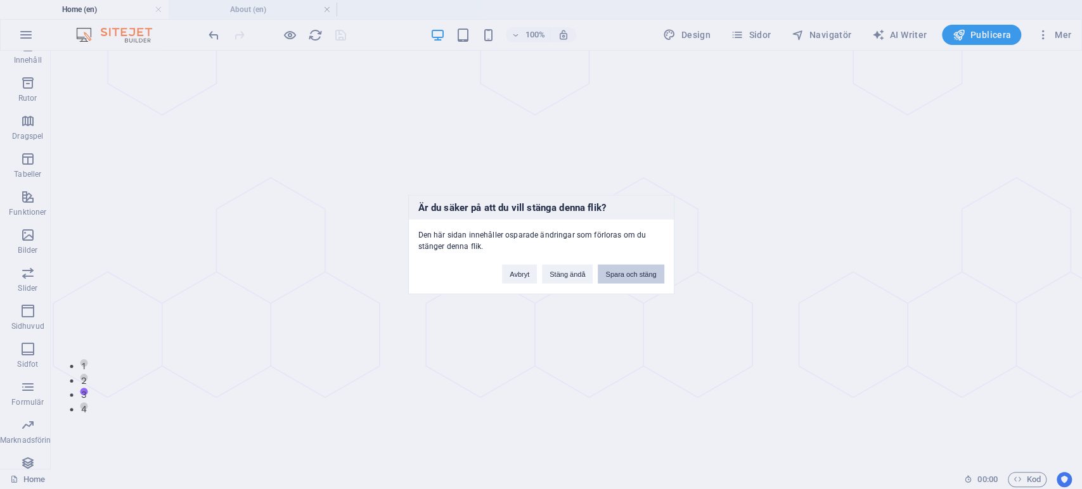
click at [624, 276] on button "Spara och stäng" at bounding box center [631, 274] width 66 height 19
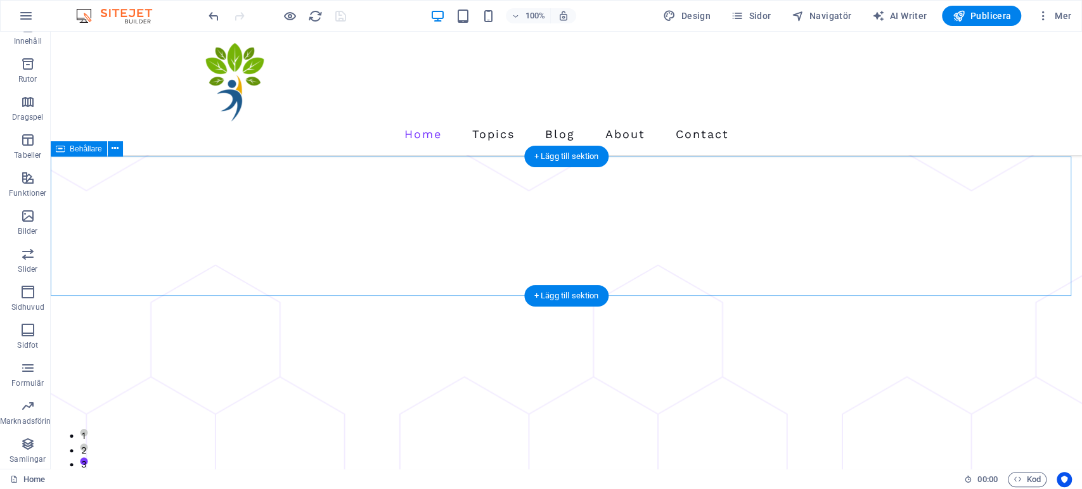
scroll to position [0, 0]
